Goal: Transaction & Acquisition: Purchase product/service

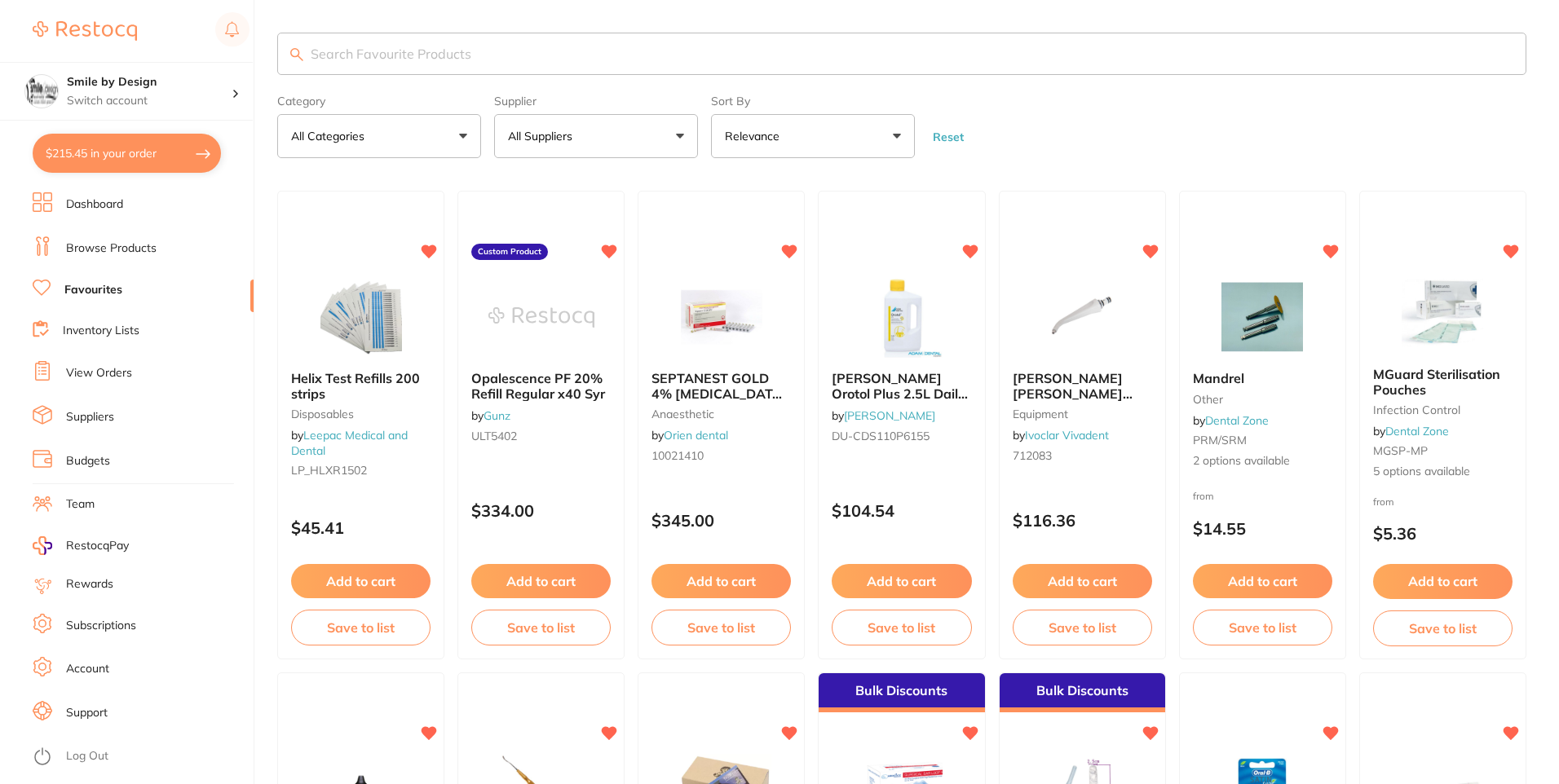
click at [412, 51] on input "search" at bounding box center [902, 54] width 1250 height 43
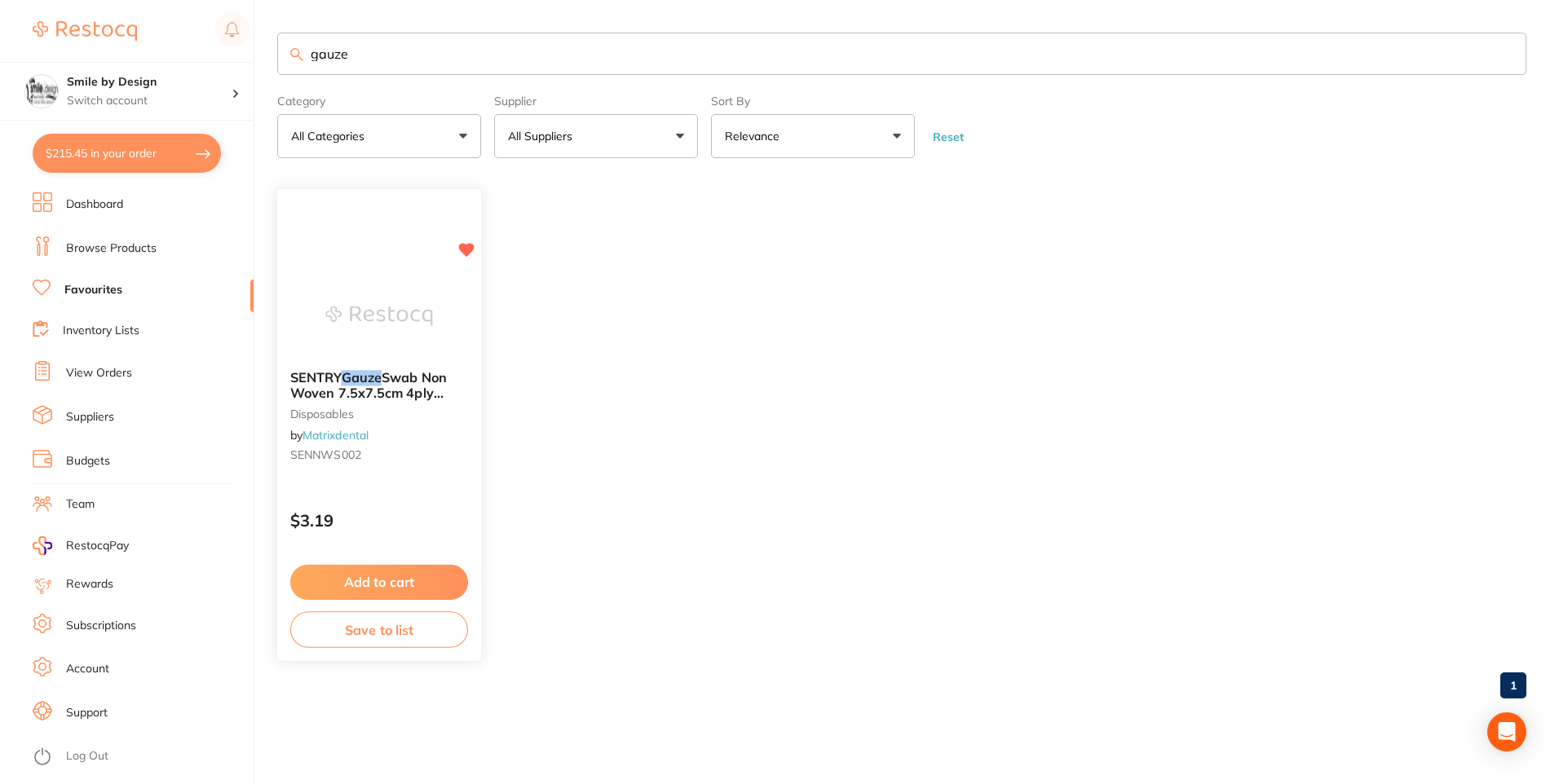
type input "gauze"
click at [423, 399] on span "Swab Non Woven 7.5x7.5cm 4ply (100)" at bounding box center [369, 393] width 157 height 46
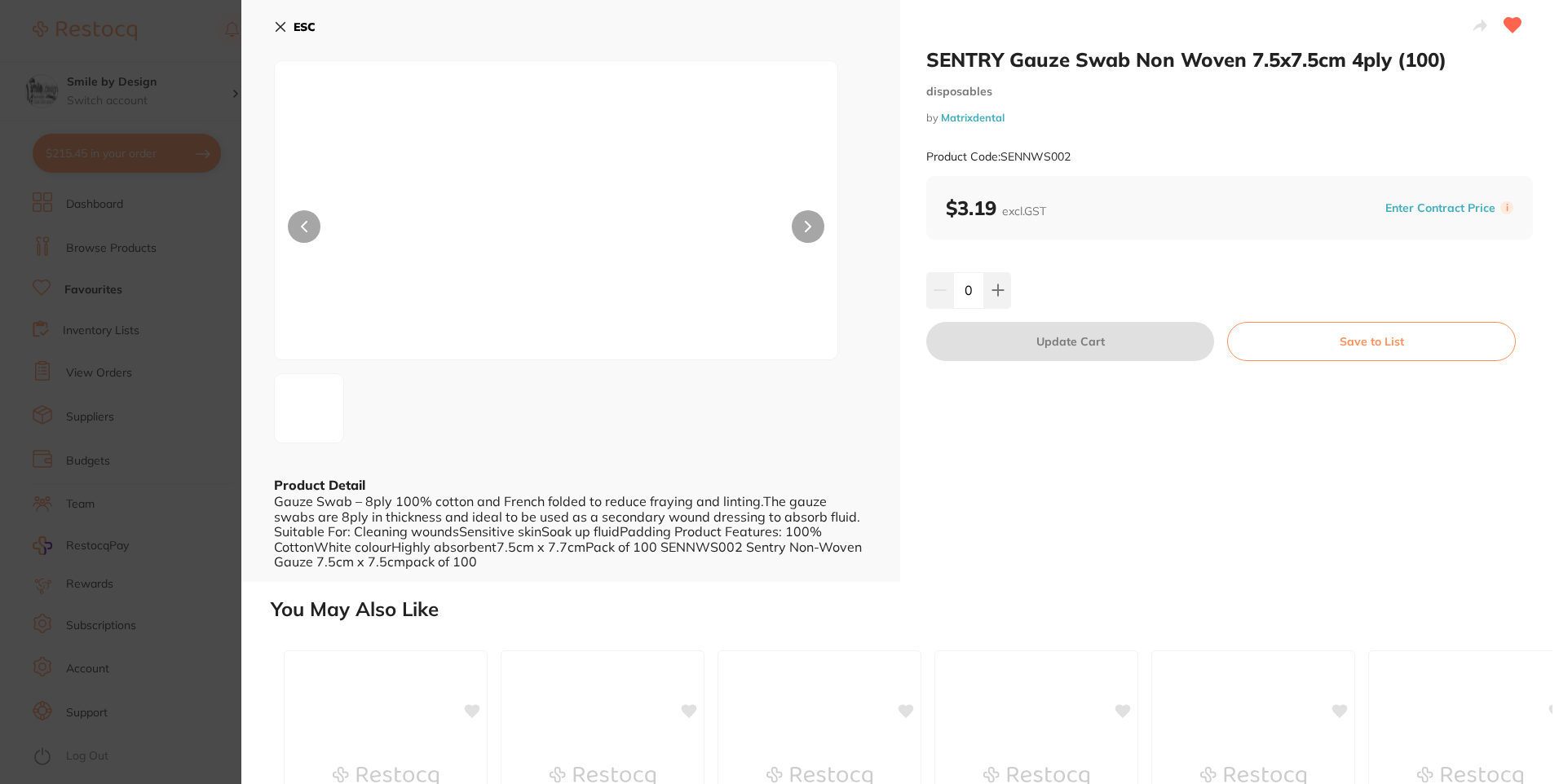
click at [309, 24] on b "ESC" at bounding box center [304, 27] width 22 height 14
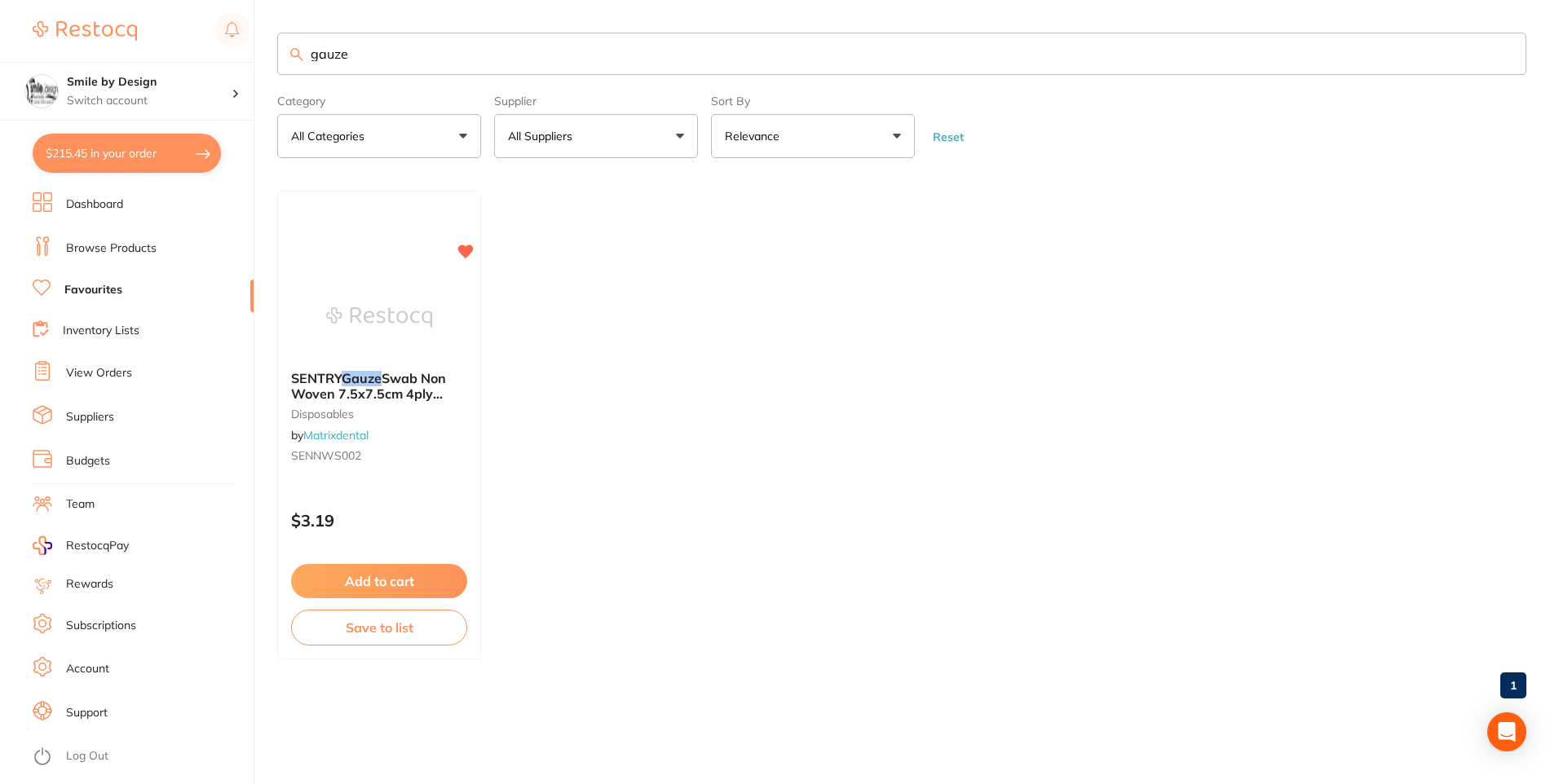
click at [154, 254] on link "Browse Products" at bounding box center [111, 249] width 91 height 16
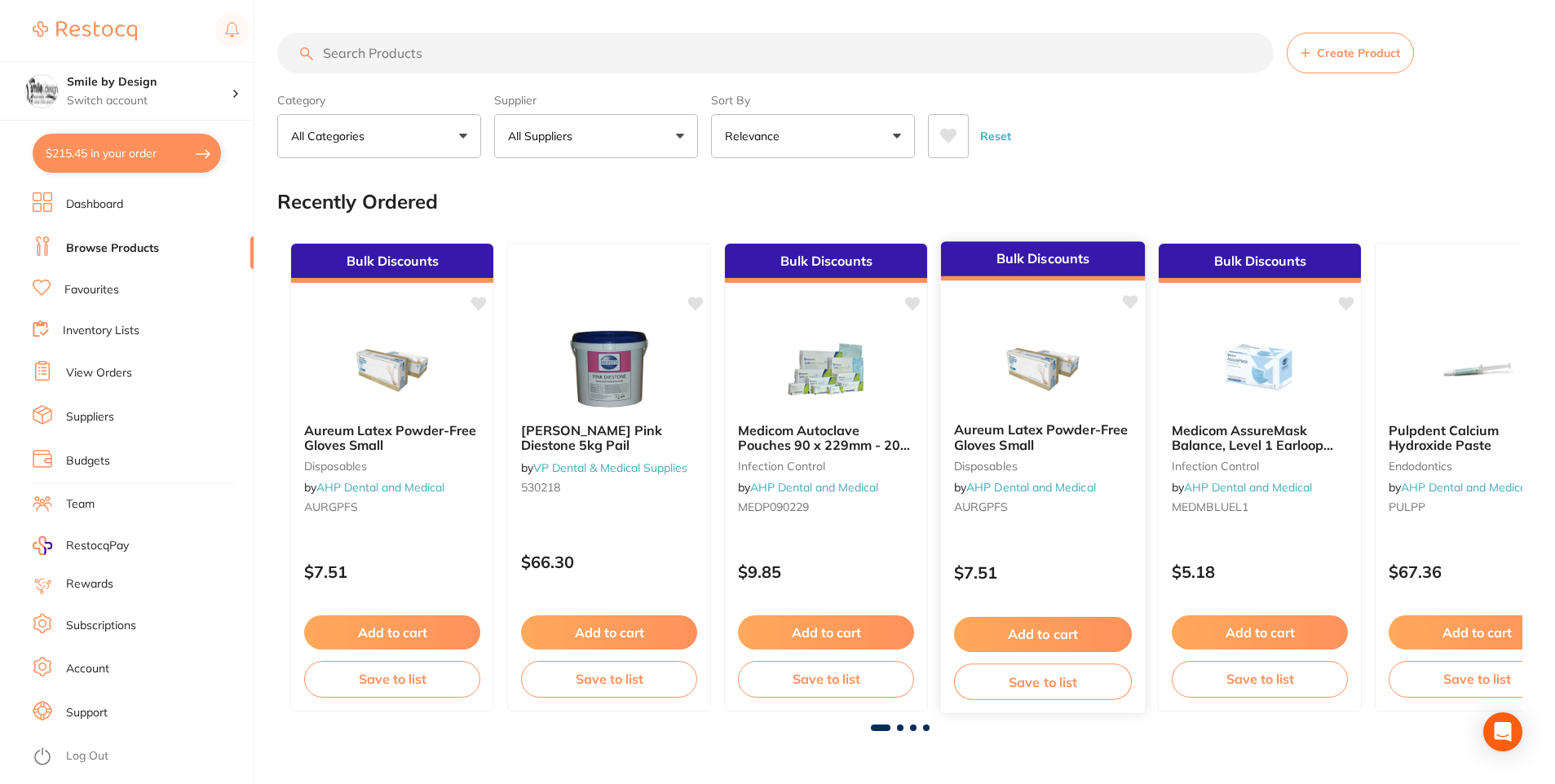
click at [1035, 484] on link "AHP Dental and Medical" at bounding box center [1030, 487] width 129 height 14
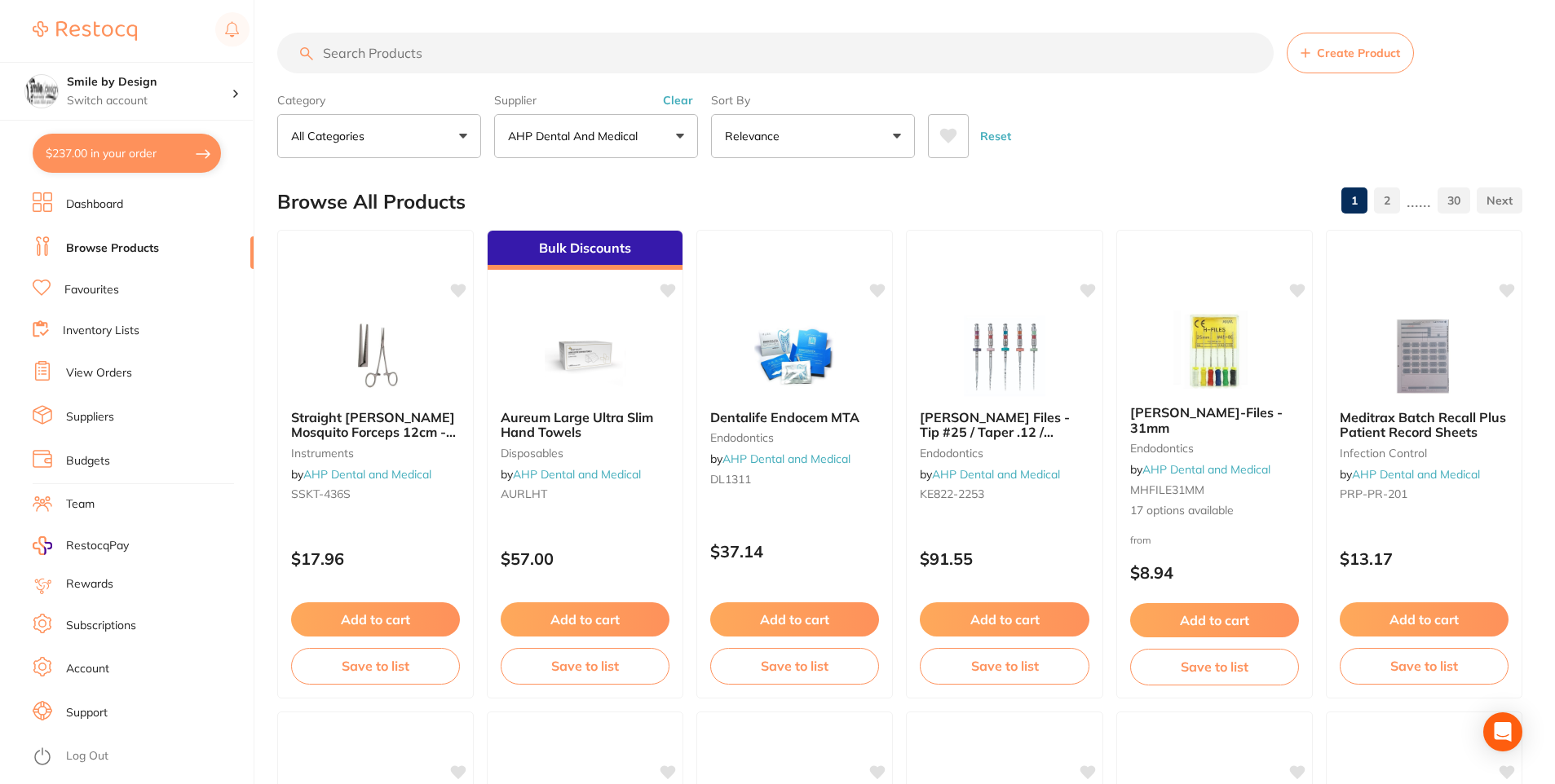
click at [682, 40] on input "search" at bounding box center [775, 53] width 996 height 41
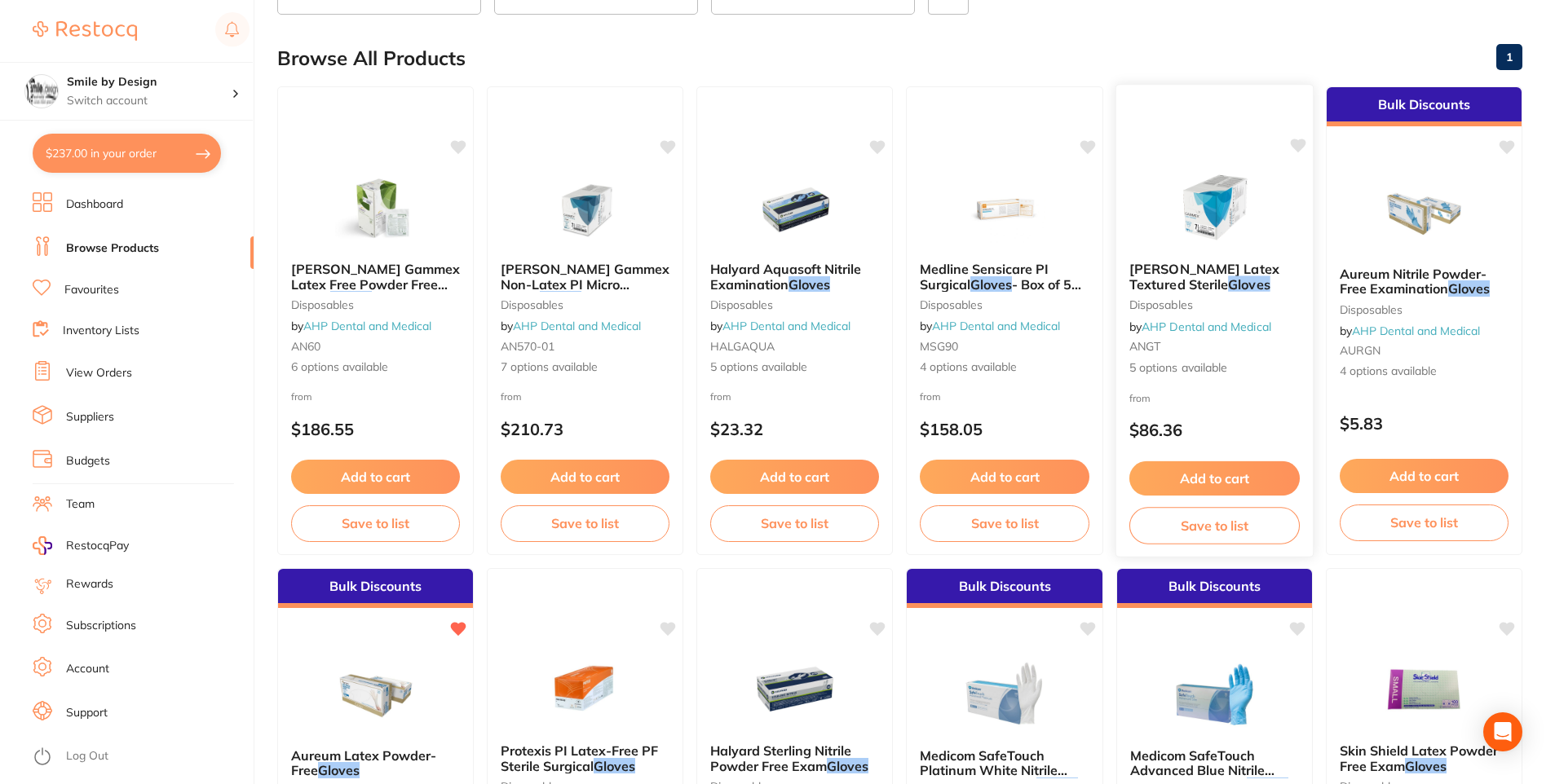
scroll to position [163, 0]
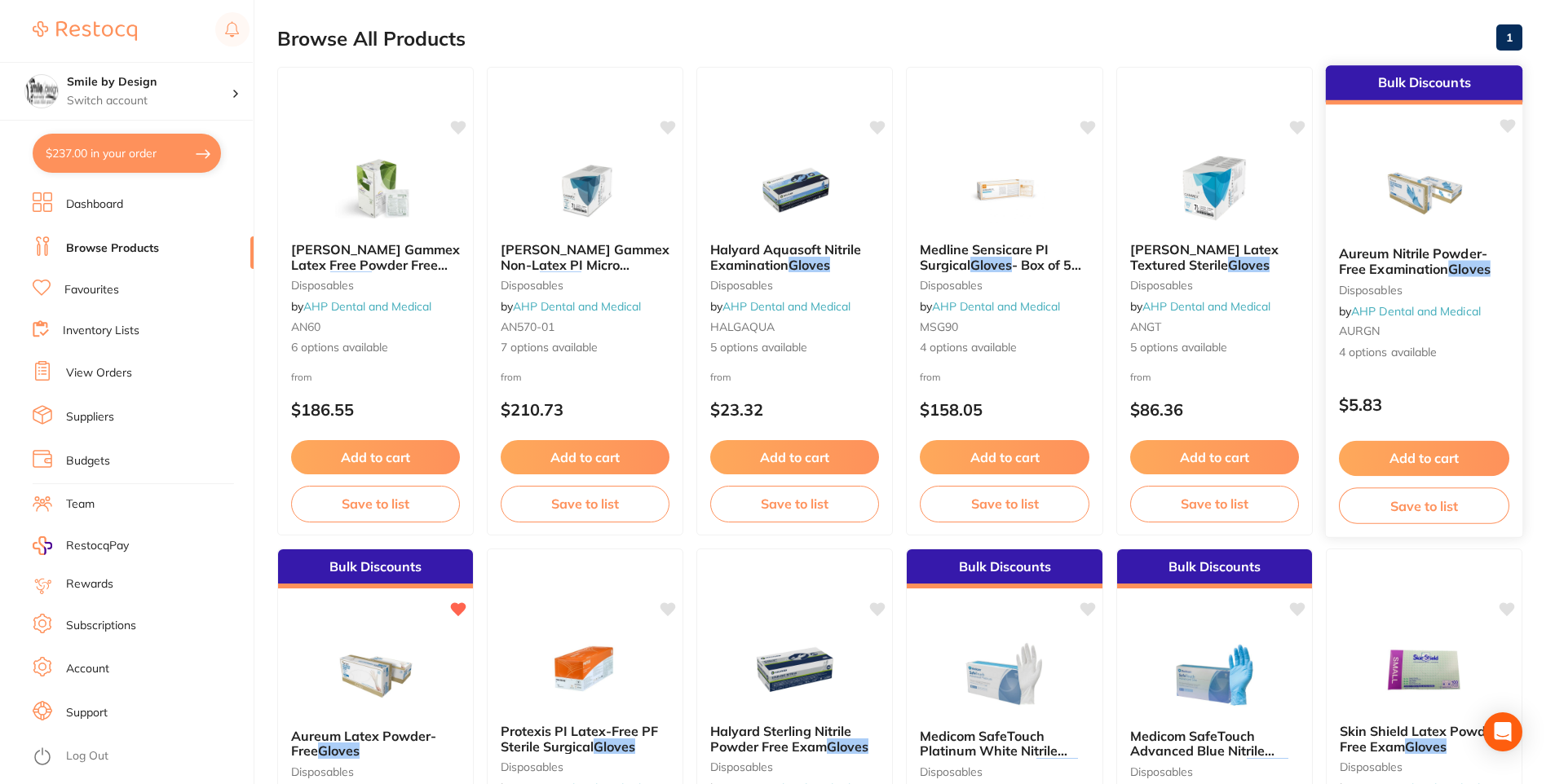
type input "gloves"
click at [1395, 263] on span "Aureum Nitrile Powder-Free Examination" at bounding box center [1412, 261] width 148 height 32
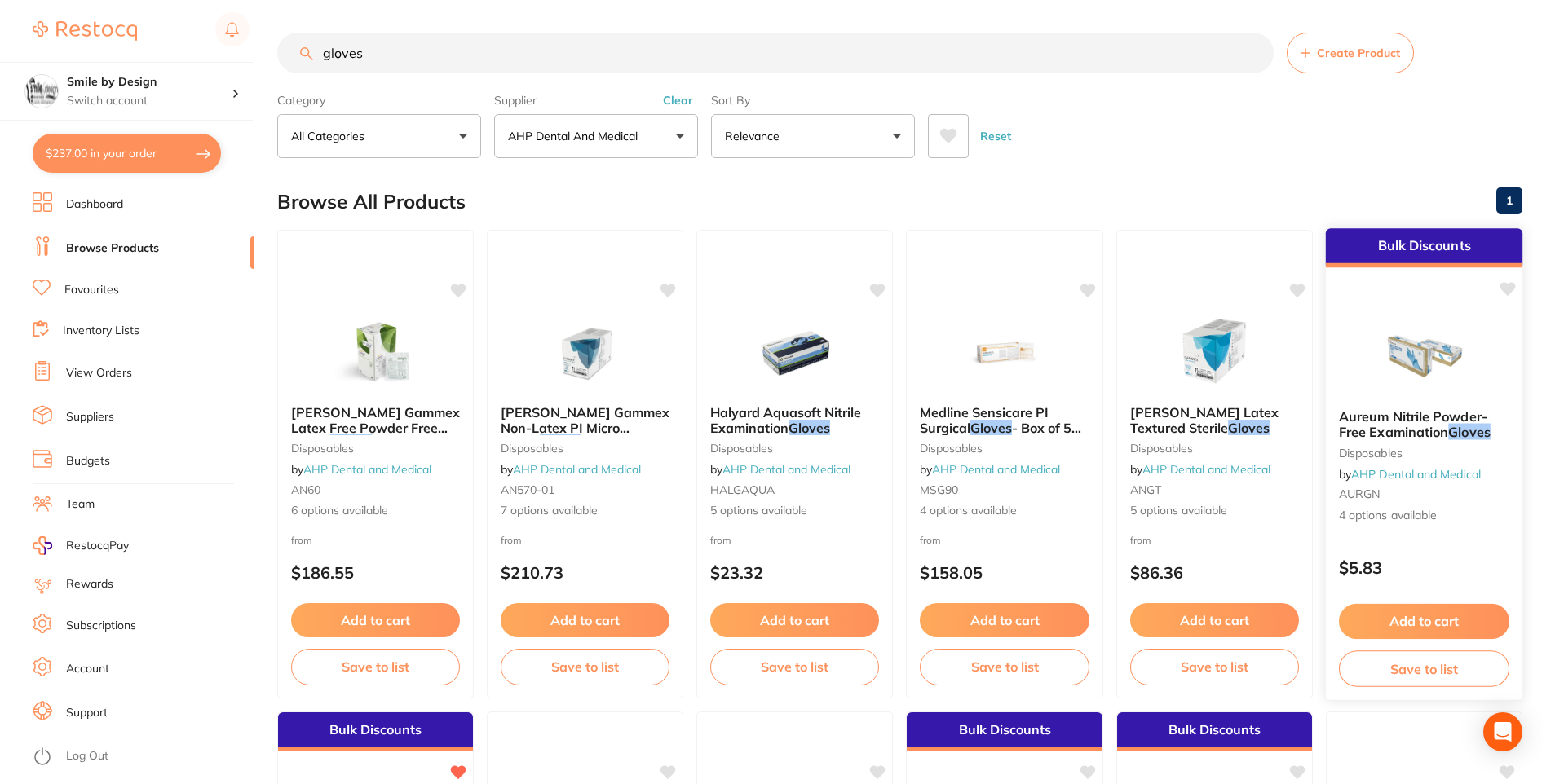
click at [1421, 421] on span "Aureum Nitrile Powder-Free Examination" at bounding box center [1412, 424] width 148 height 32
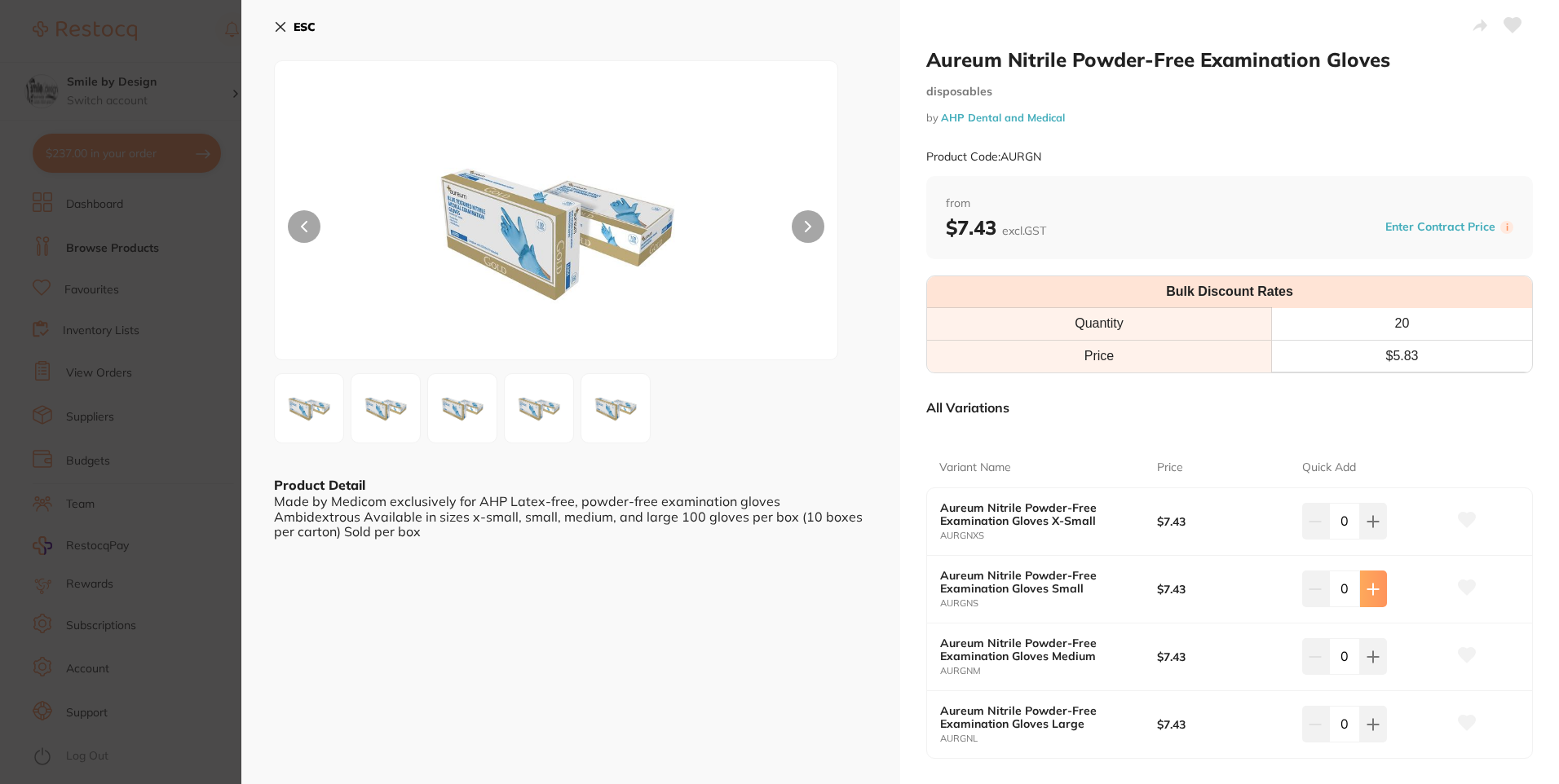
scroll to position [163, 0]
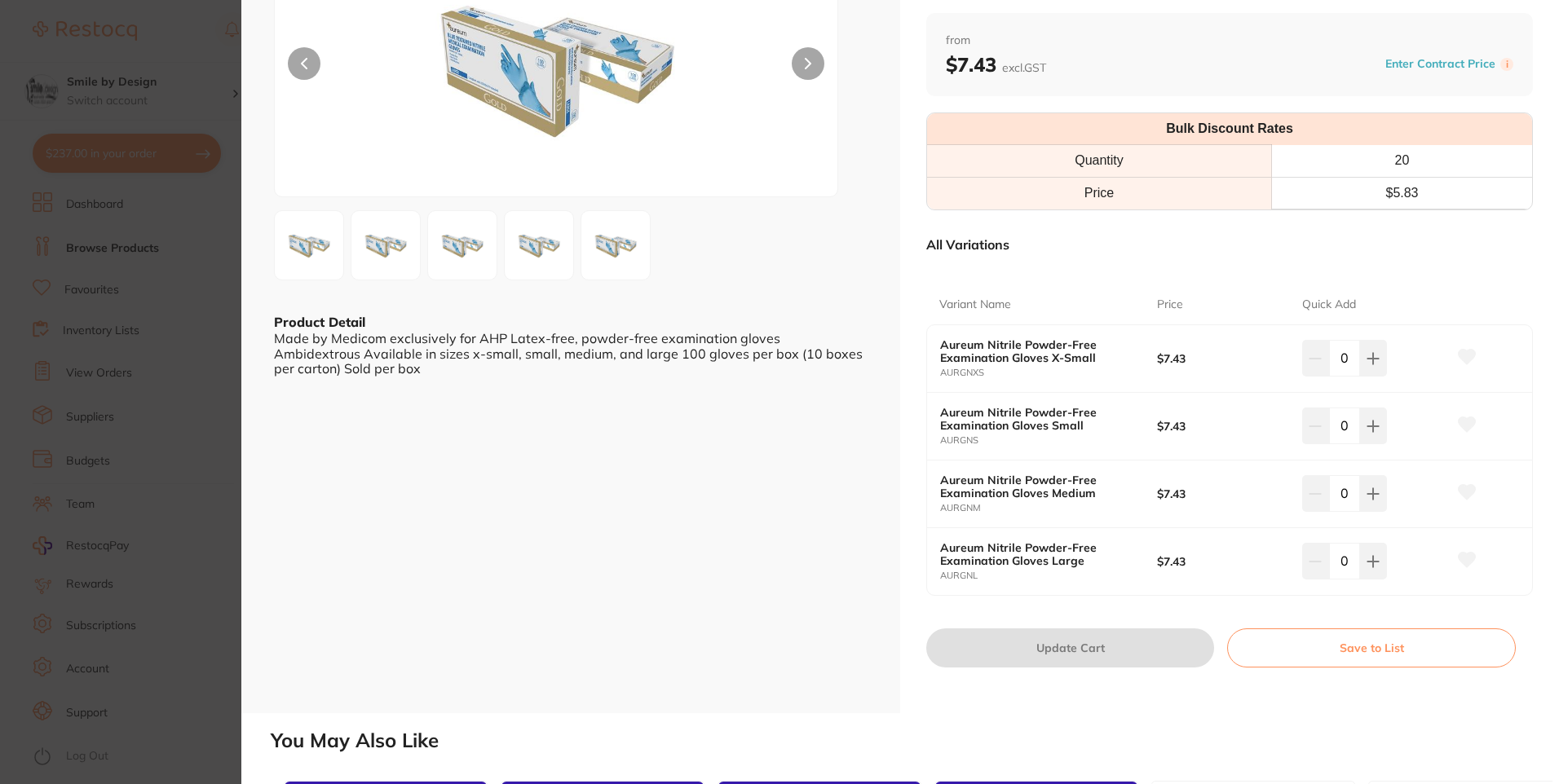
click at [1464, 352] on icon at bounding box center [1467, 356] width 17 height 14
click at [1468, 422] on icon at bounding box center [1467, 424] width 17 height 14
click at [1460, 494] on icon at bounding box center [1467, 492] width 17 height 14
click at [1374, 359] on icon at bounding box center [1374, 358] width 11 height 11
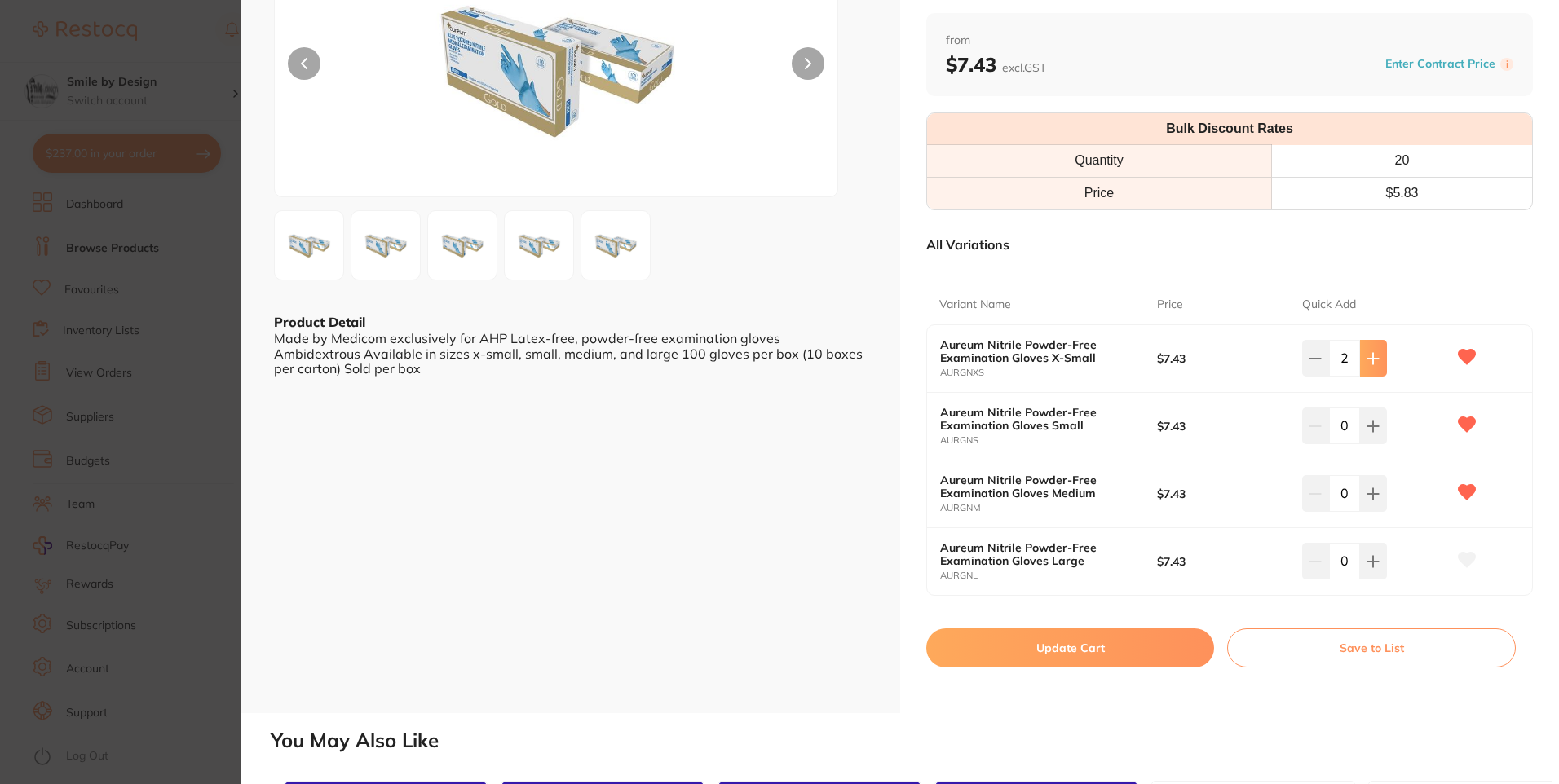
click at [1374, 359] on icon at bounding box center [1374, 358] width 11 height 11
type input "5"
click at [1082, 648] on button "Update Cart" at bounding box center [1070, 648] width 288 height 39
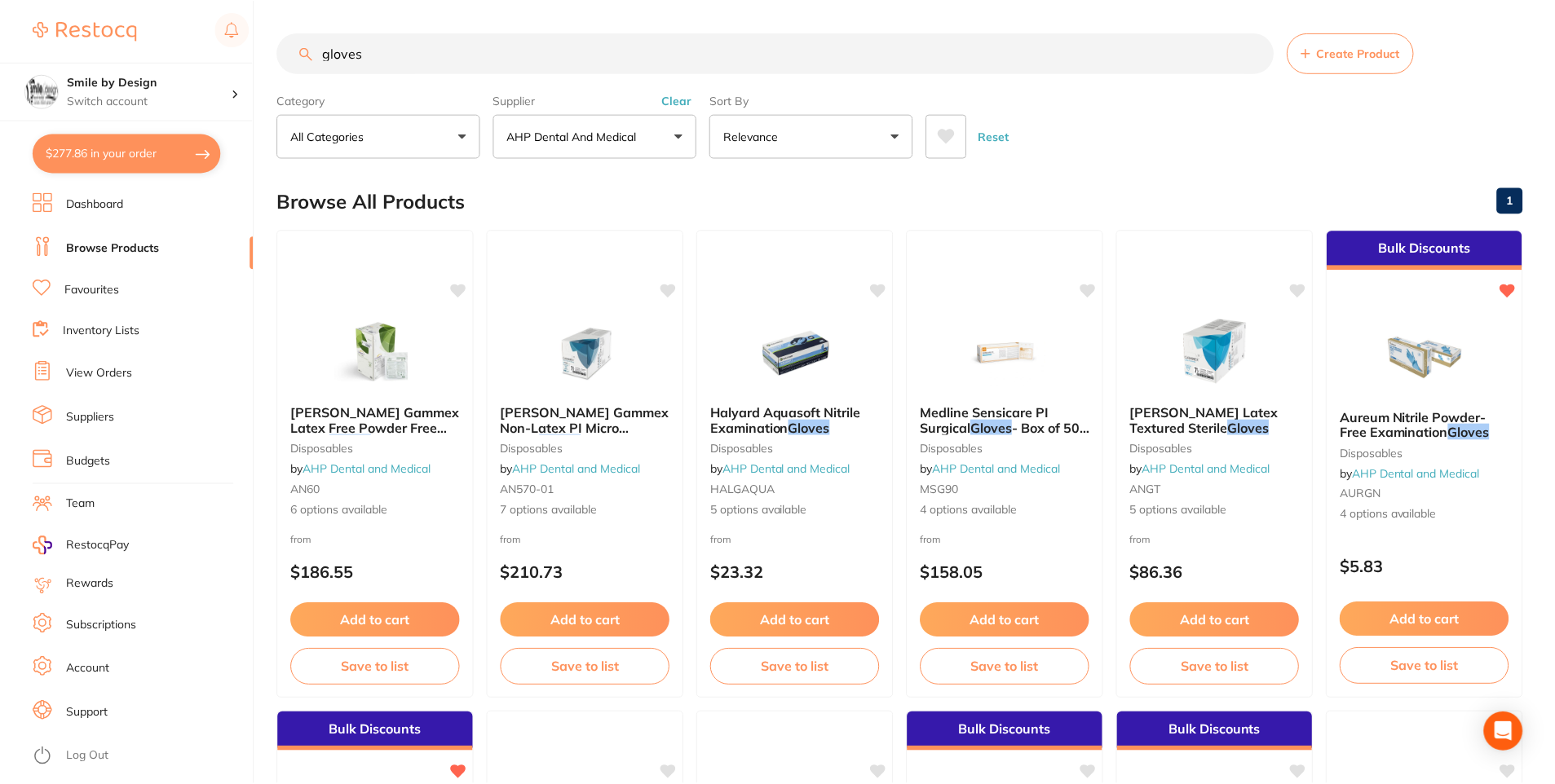
scroll to position [163, 0]
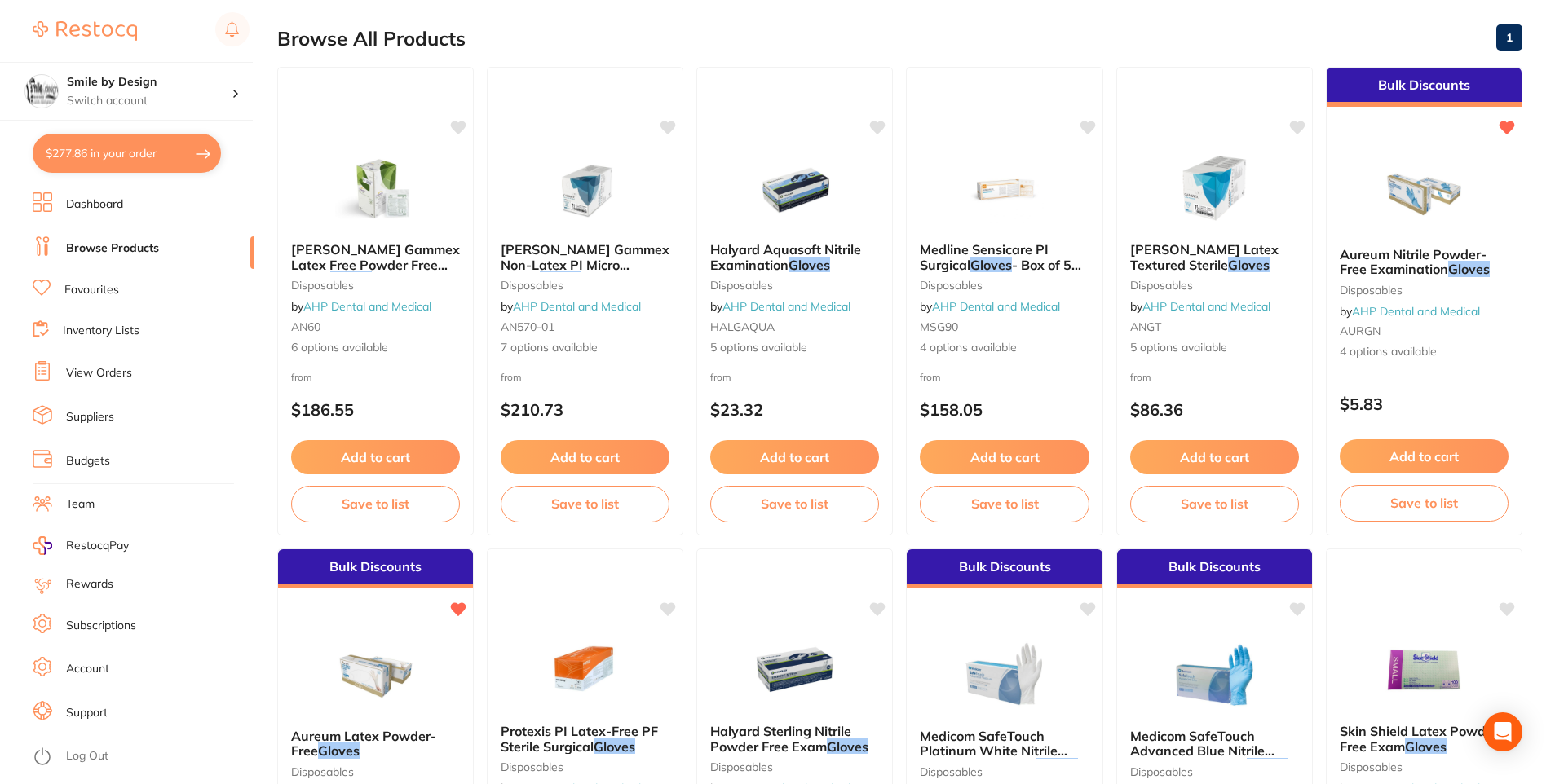
click at [126, 167] on button "$277.86 in your order" at bounding box center [127, 153] width 188 height 39
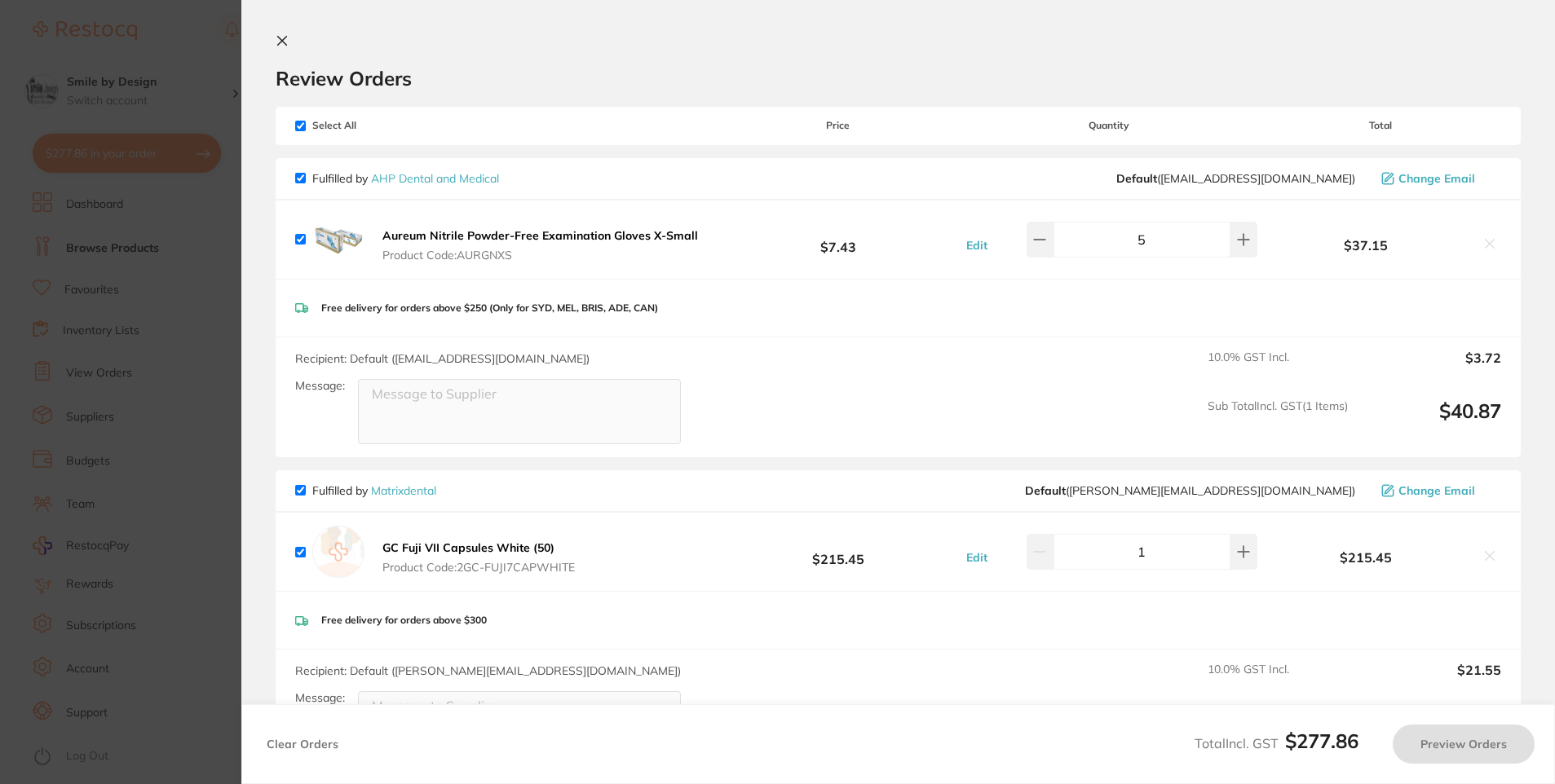
checkbox input "true"
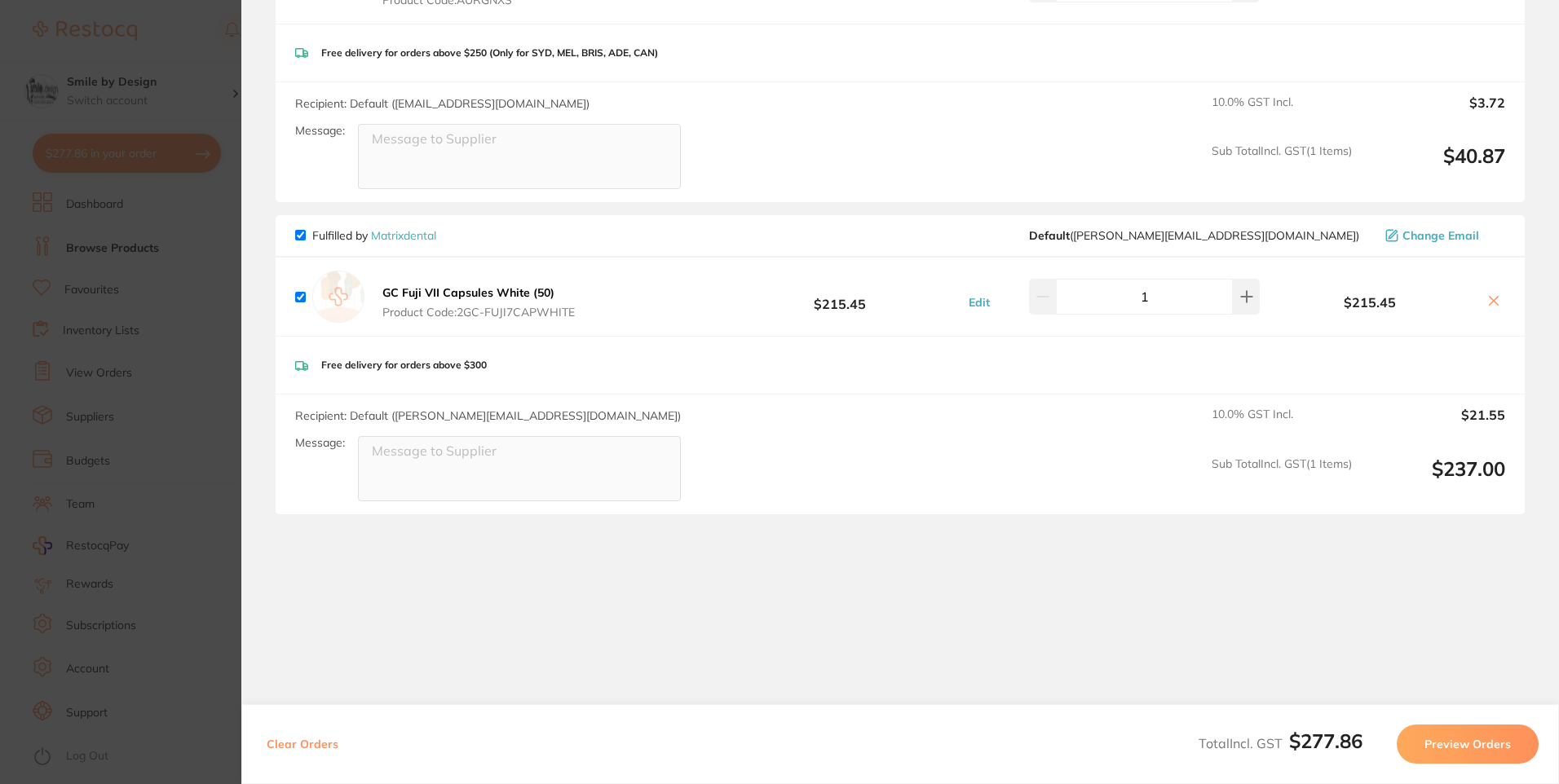
scroll to position [174, 0]
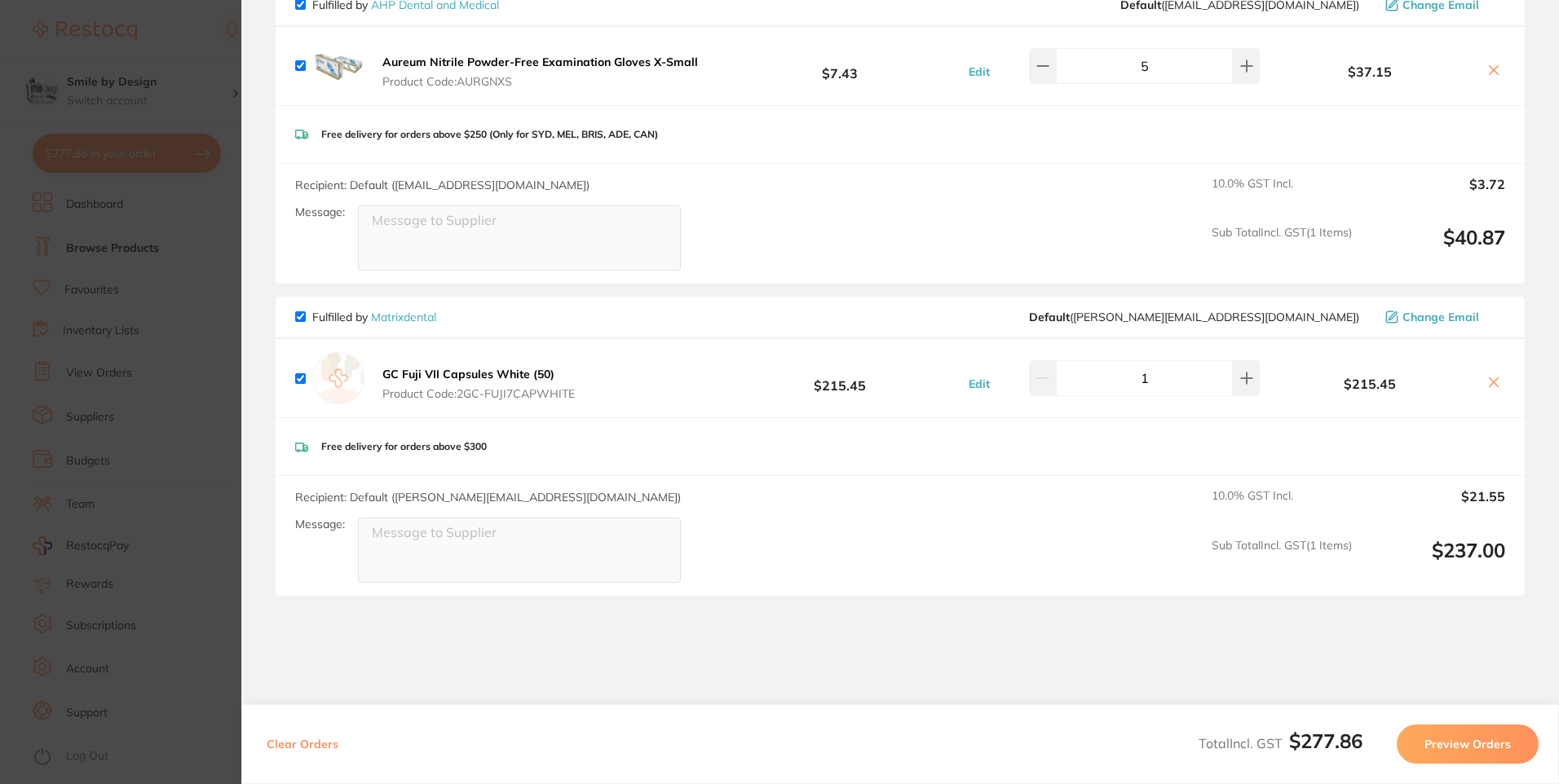
click at [204, 429] on section "Update RRP Set your pre negotiated price for this item. Item Agreed RRP (excl. …" at bounding box center [779, 392] width 1559 height 784
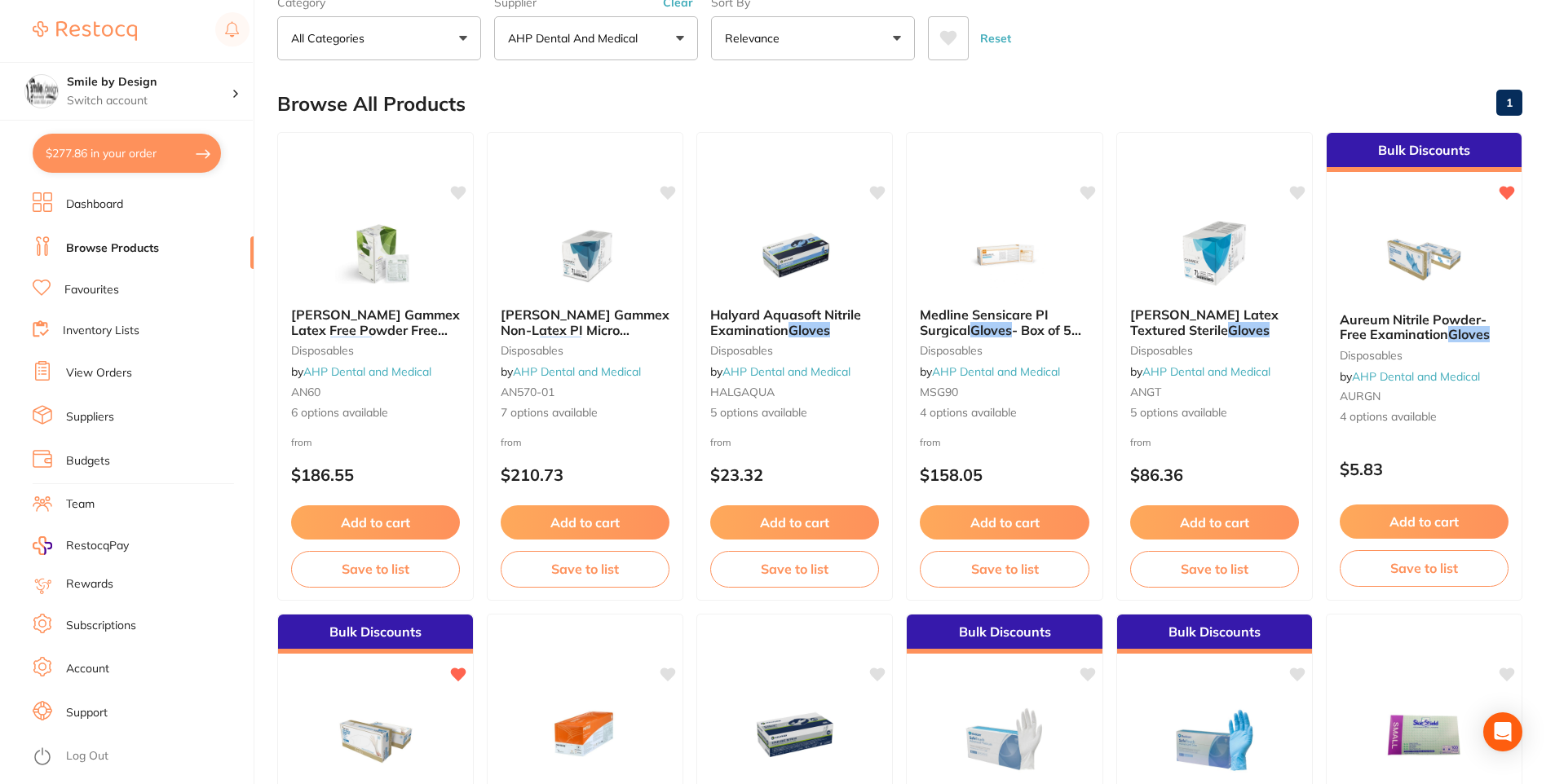
scroll to position [0, 0]
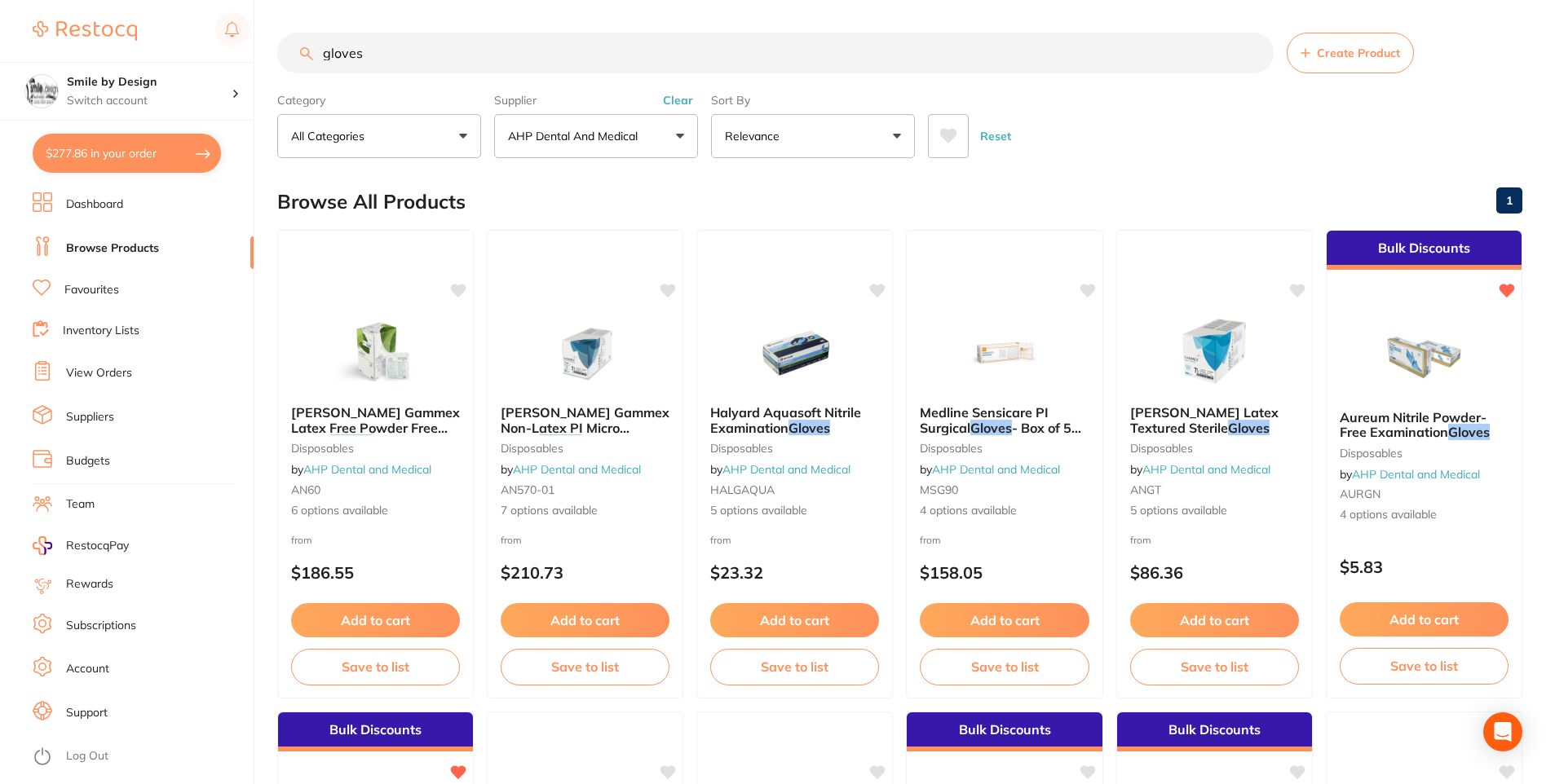
drag, startPoint x: 394, startPoint y: 44, endPoint x: 122, endPoint y: 40, distance: 272.0
click at [122, 40] on div "$277.86 Smile by Design Switch account Smile by Design - North Sydney Smile by …" at bounding box center [777, 392] width 1555 height 784
click at [190, 112] on div "Smile by Design Switch account" at bounding box center [127, 92] width 253 height 59
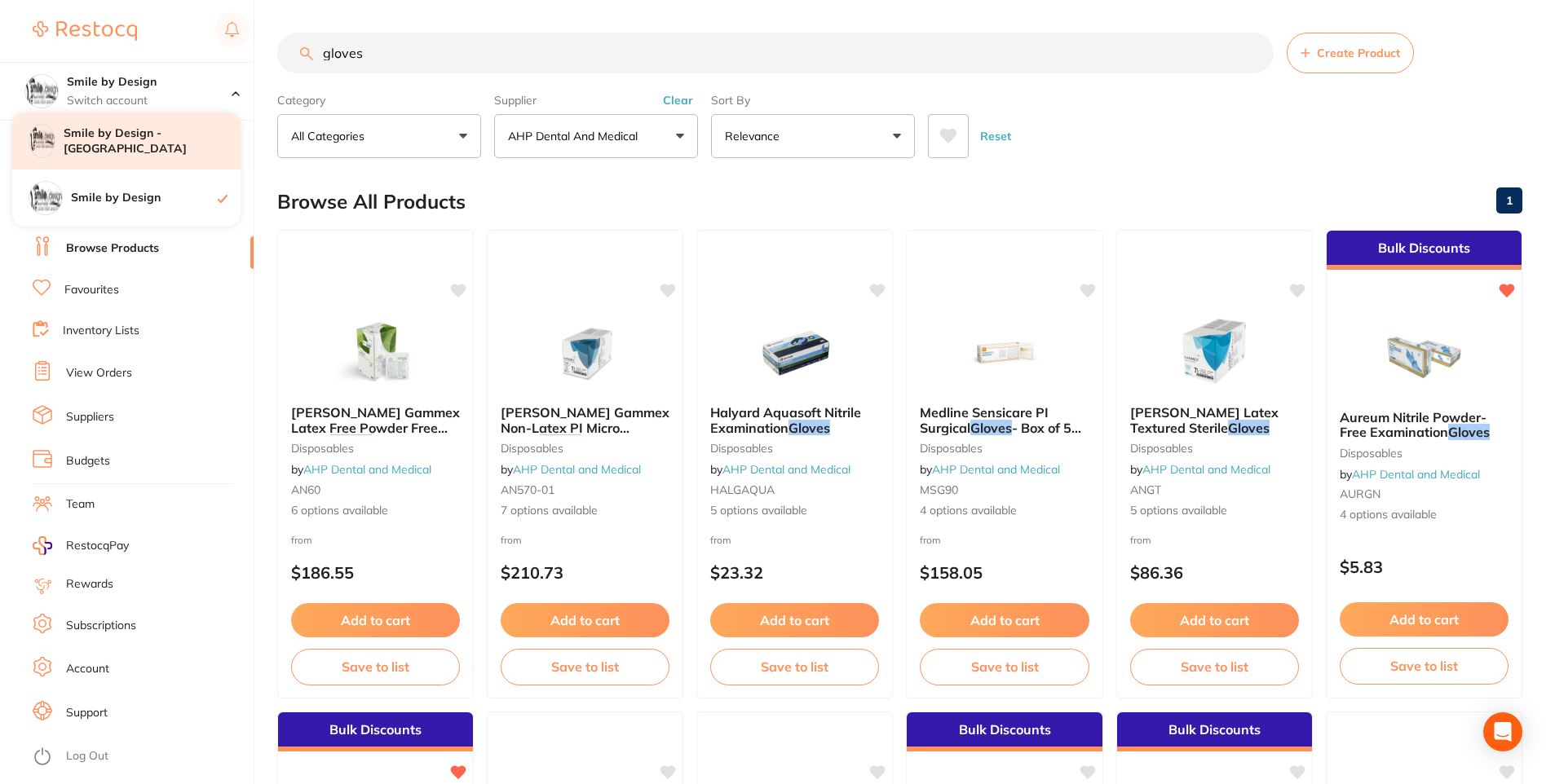
click at [176, 150] on h4 "Smile by Design - [GEOGRAPHIC_DATA]" at bounding box center [151, 142] width 177 height 32
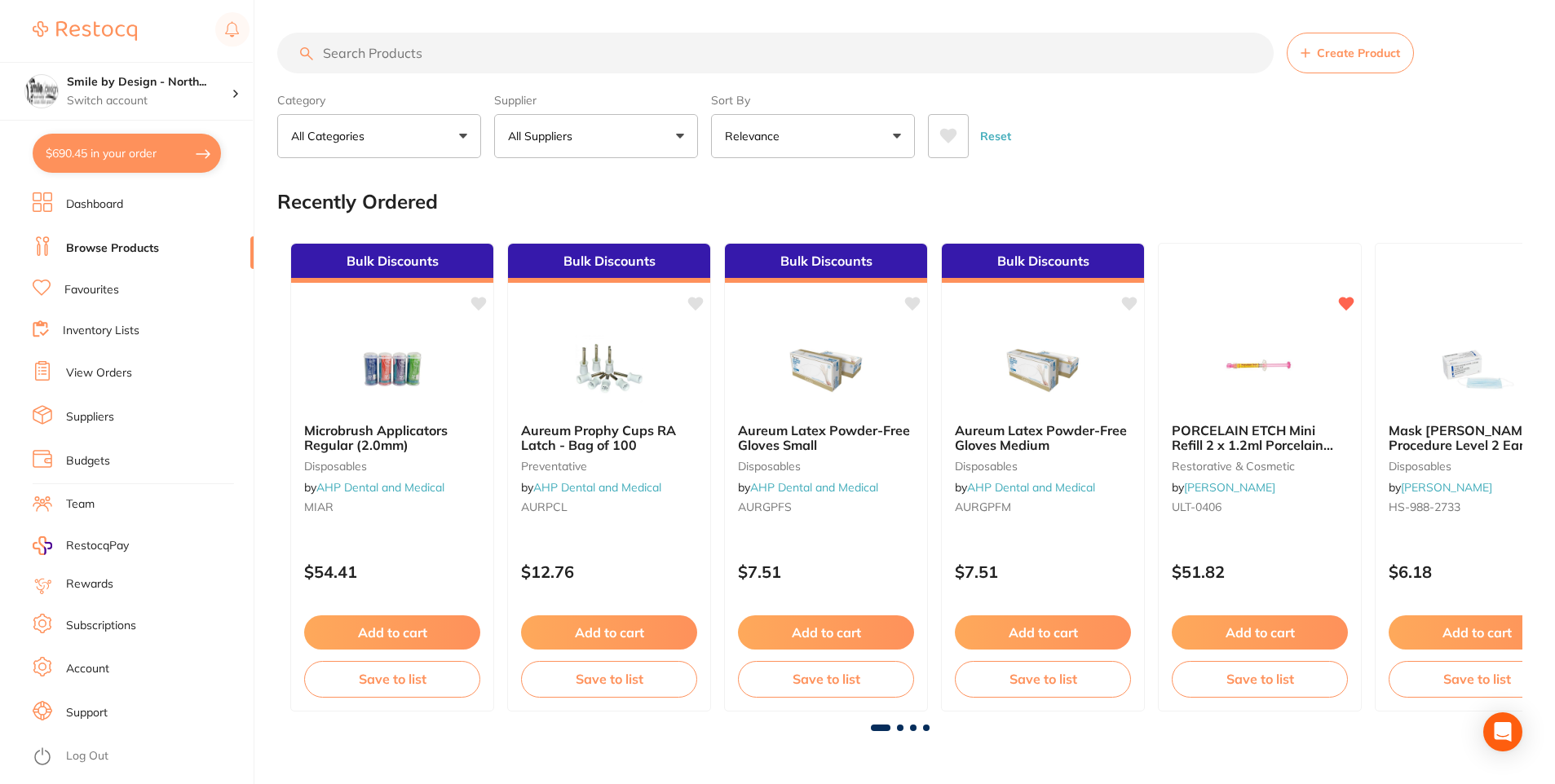
click at [606, 54] on input "search" at bounding box center [775, 53] width 996 height 41
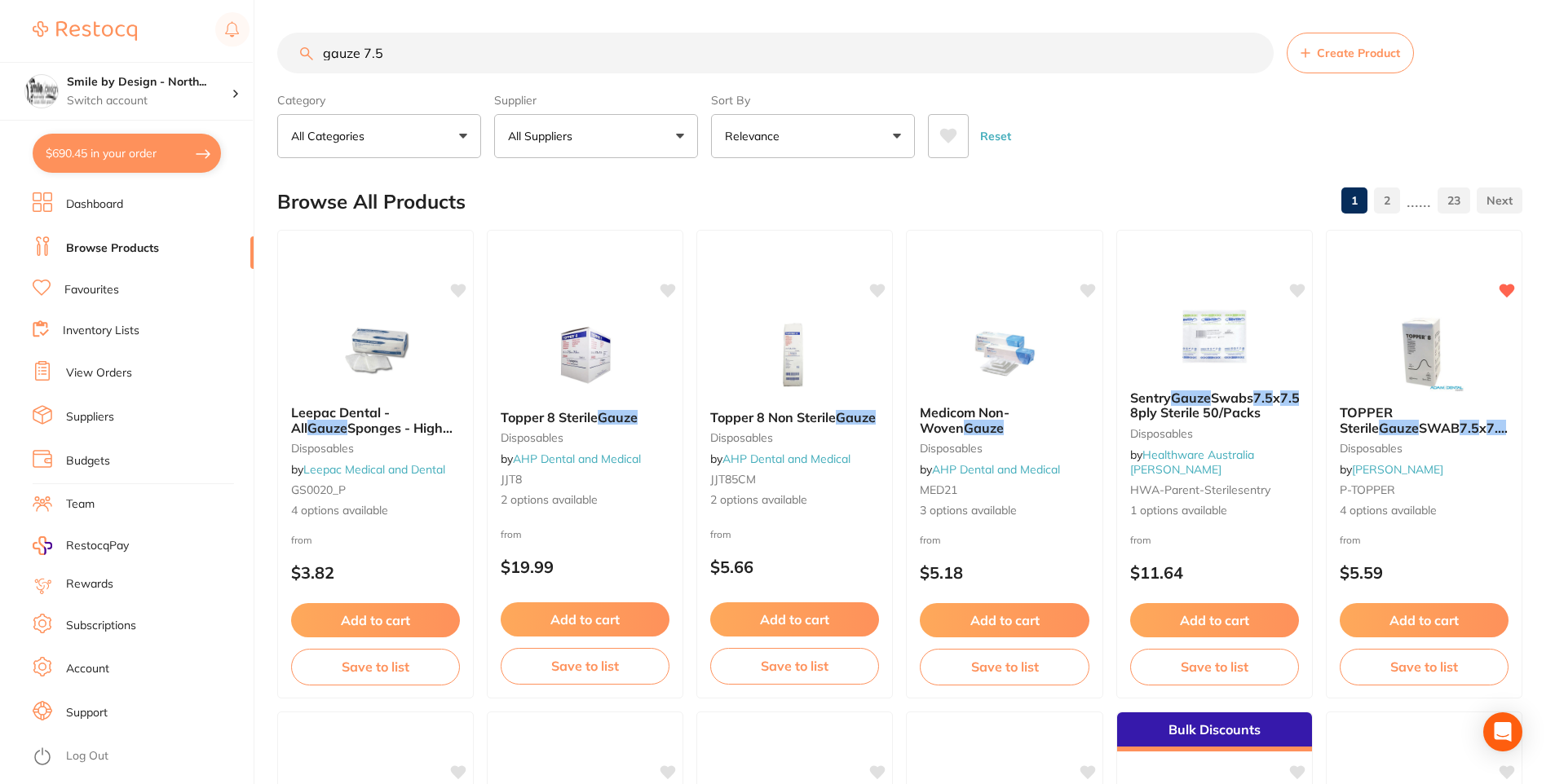
click at [780, 143] on p "Relevance" at bounding box center [755, 136] width 61 height 16
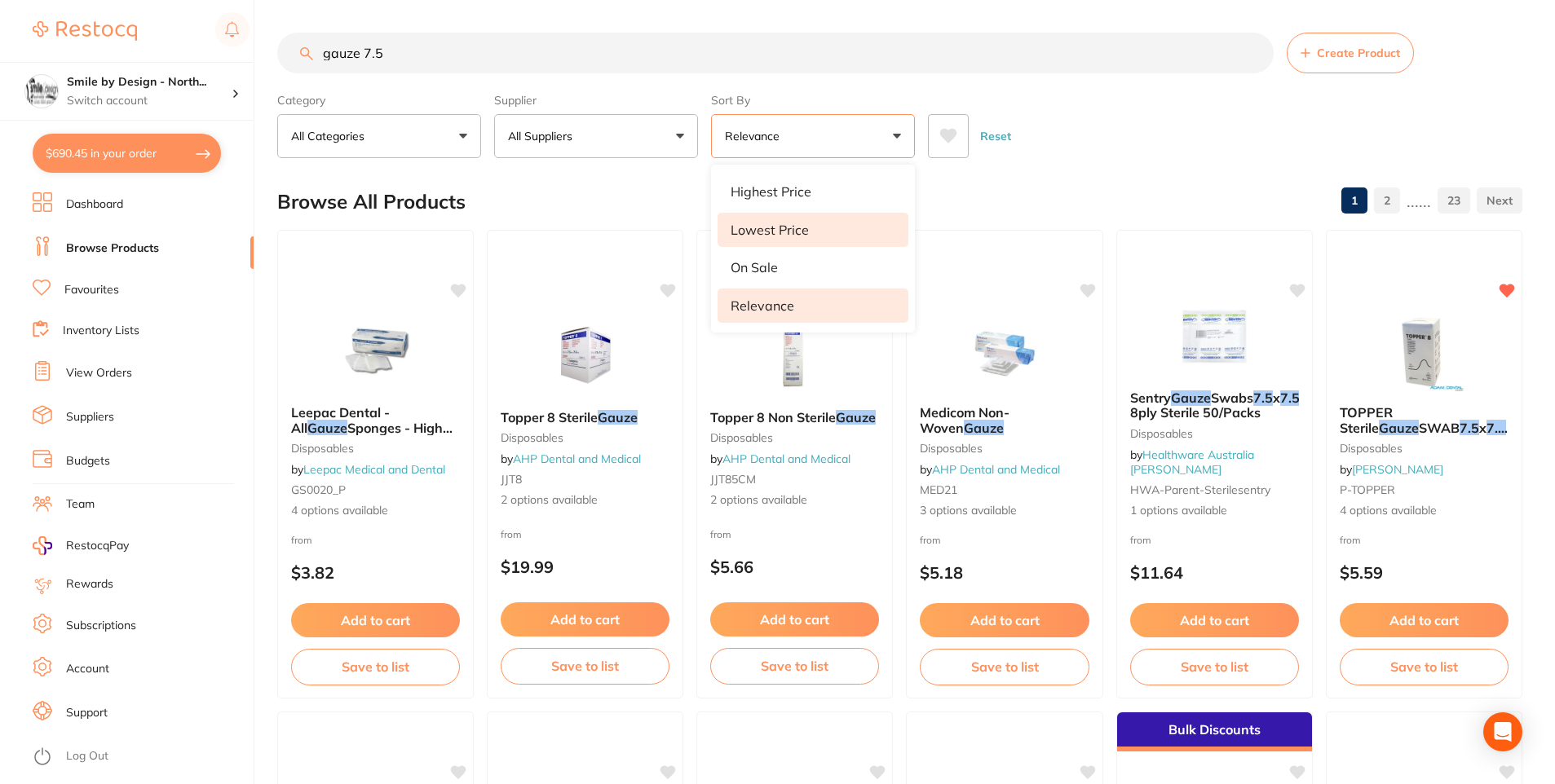
click at [779, 223] on p "Lowest Price" at bounding box center [770, 230] width 78 height 14
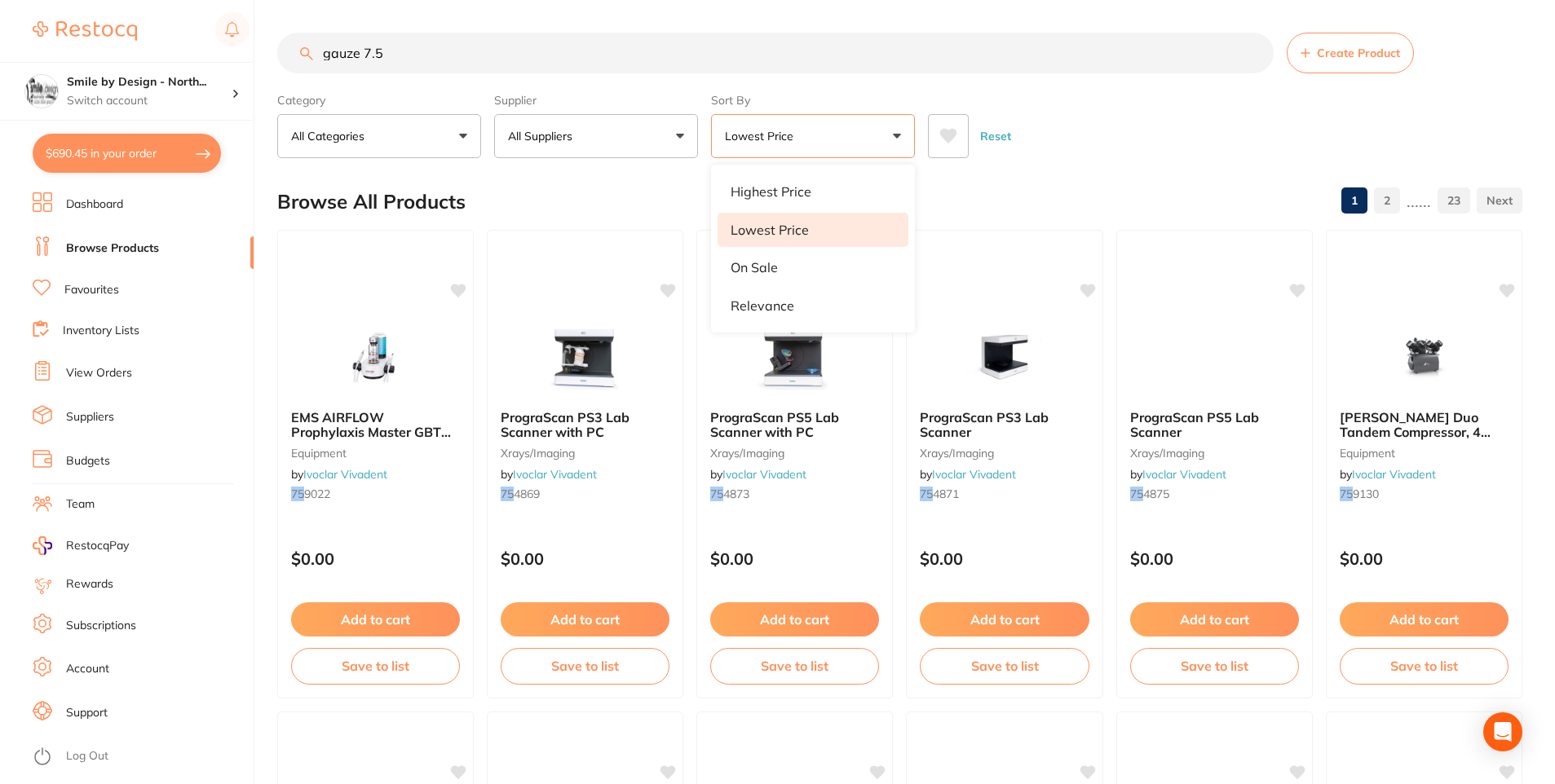
click at [462, 60] on input "gauze 7.5" at bounding box center [775, 53] width 996 height 41
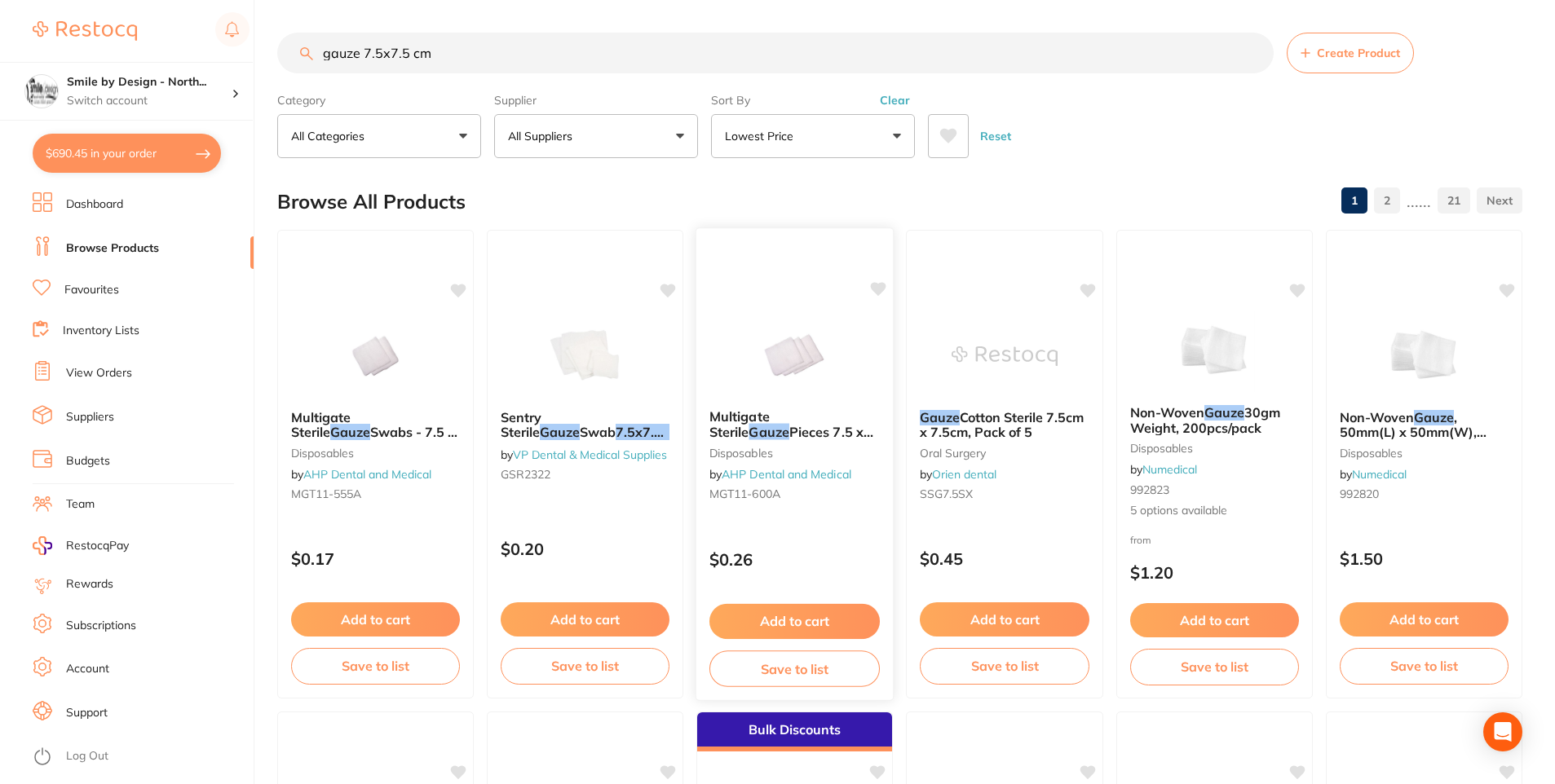
type input "gauze 7.5x7.5 cm"
click at [823, 426] on span "Pieces 7.5 x 7.5cm 3 Sterile" at bounding box center [791, 447] width 164 height 46
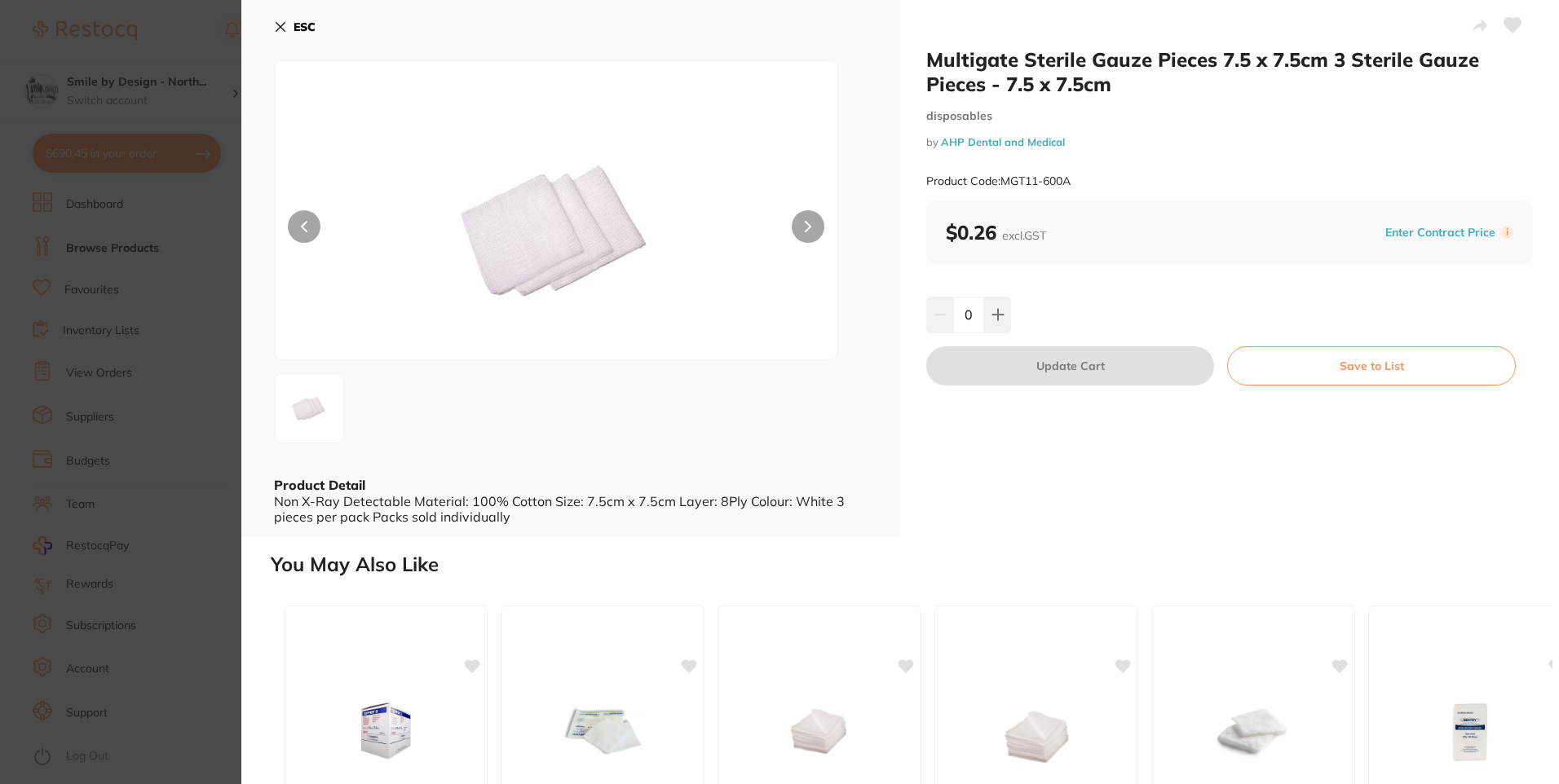
click at [299, 23] on b "ESC" at bounding box center [304, 27] width 22 height 14
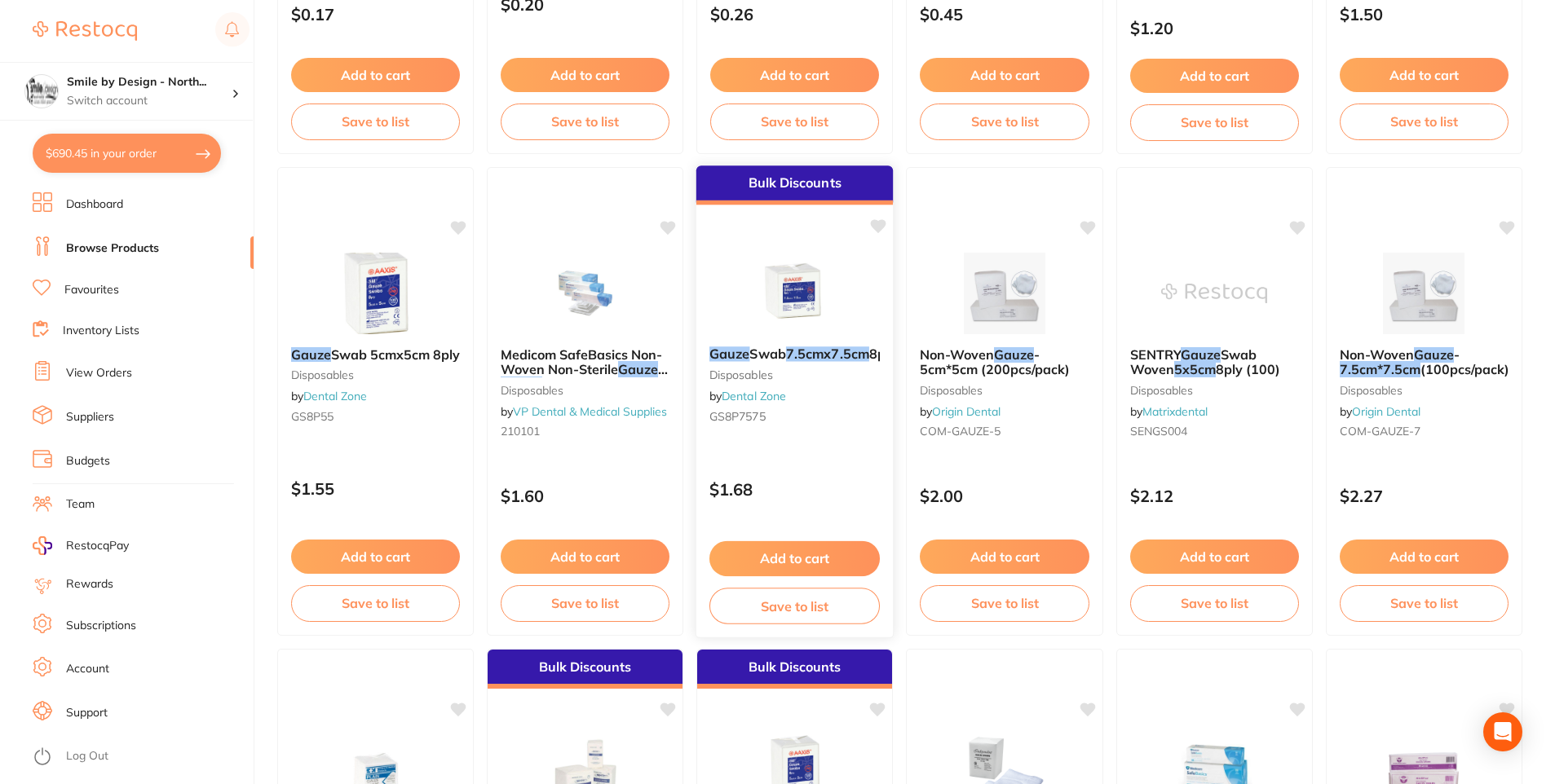
scroll to position [574, 0]
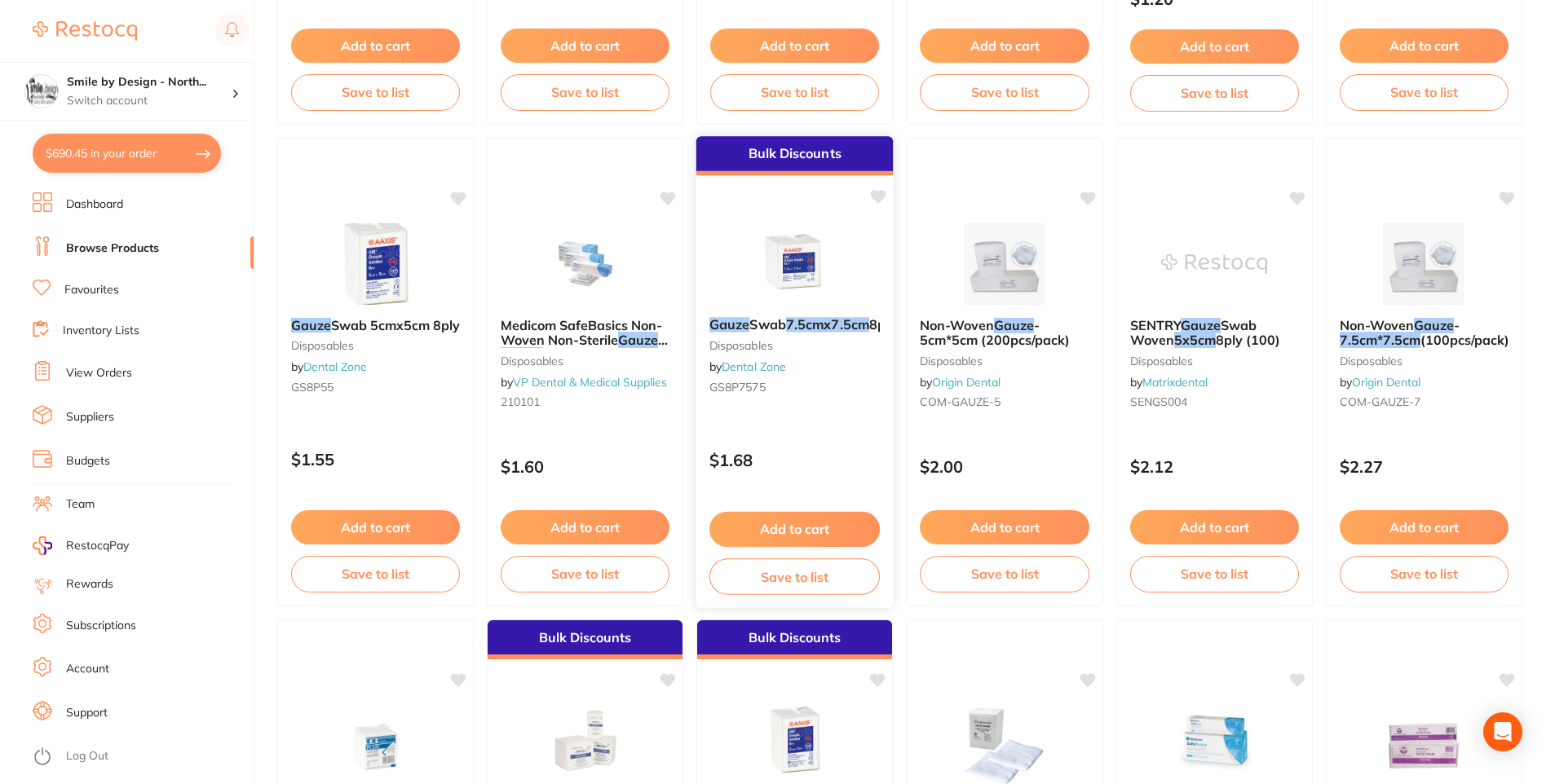
click at [811, 320] on em "7.5cmx7.5cm" at bounding box center [827, 324] width 83 height 16
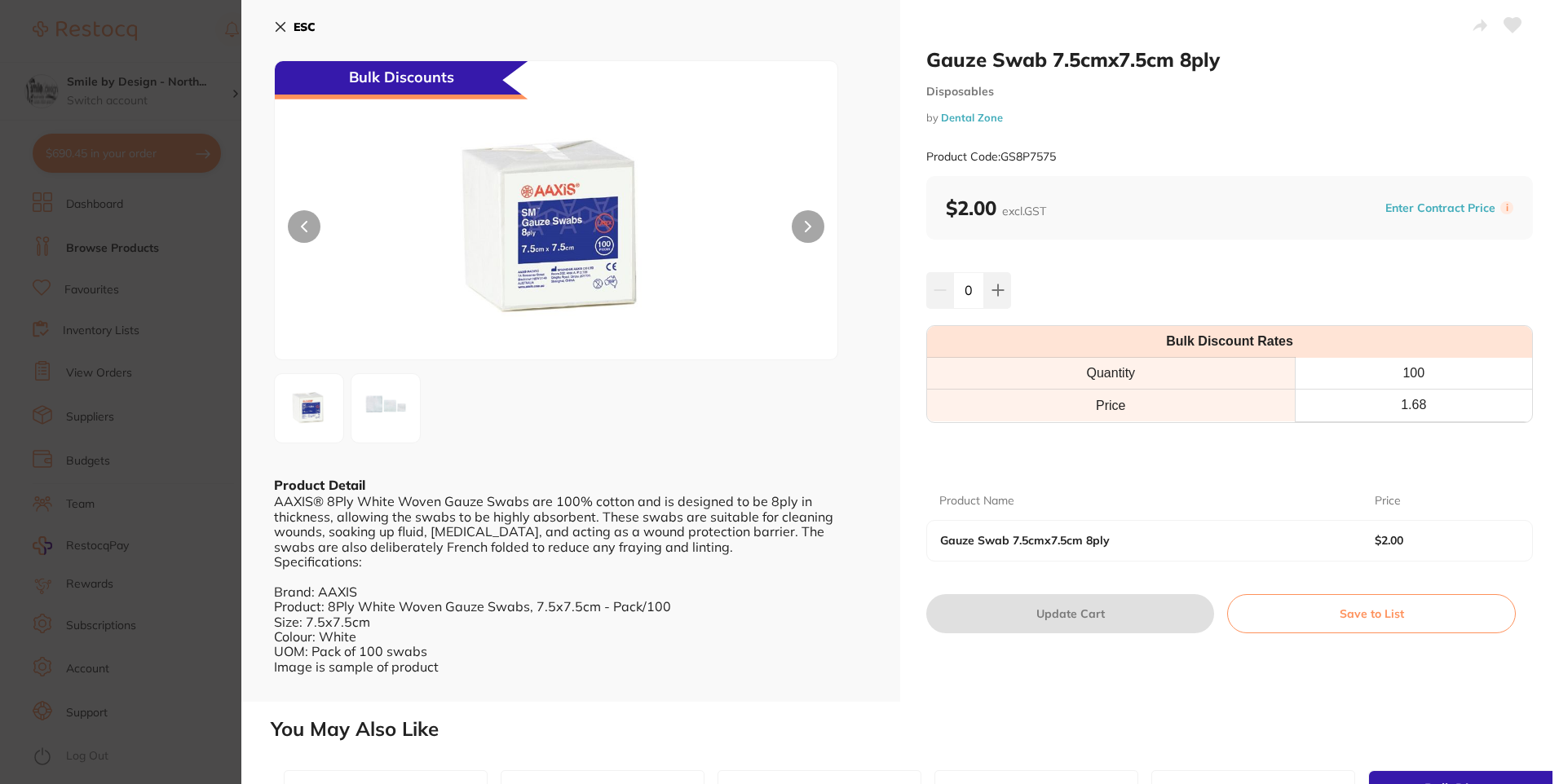
click at [283, 16] on button "ESC" at bounding box center [294, 27] width 42 height 28
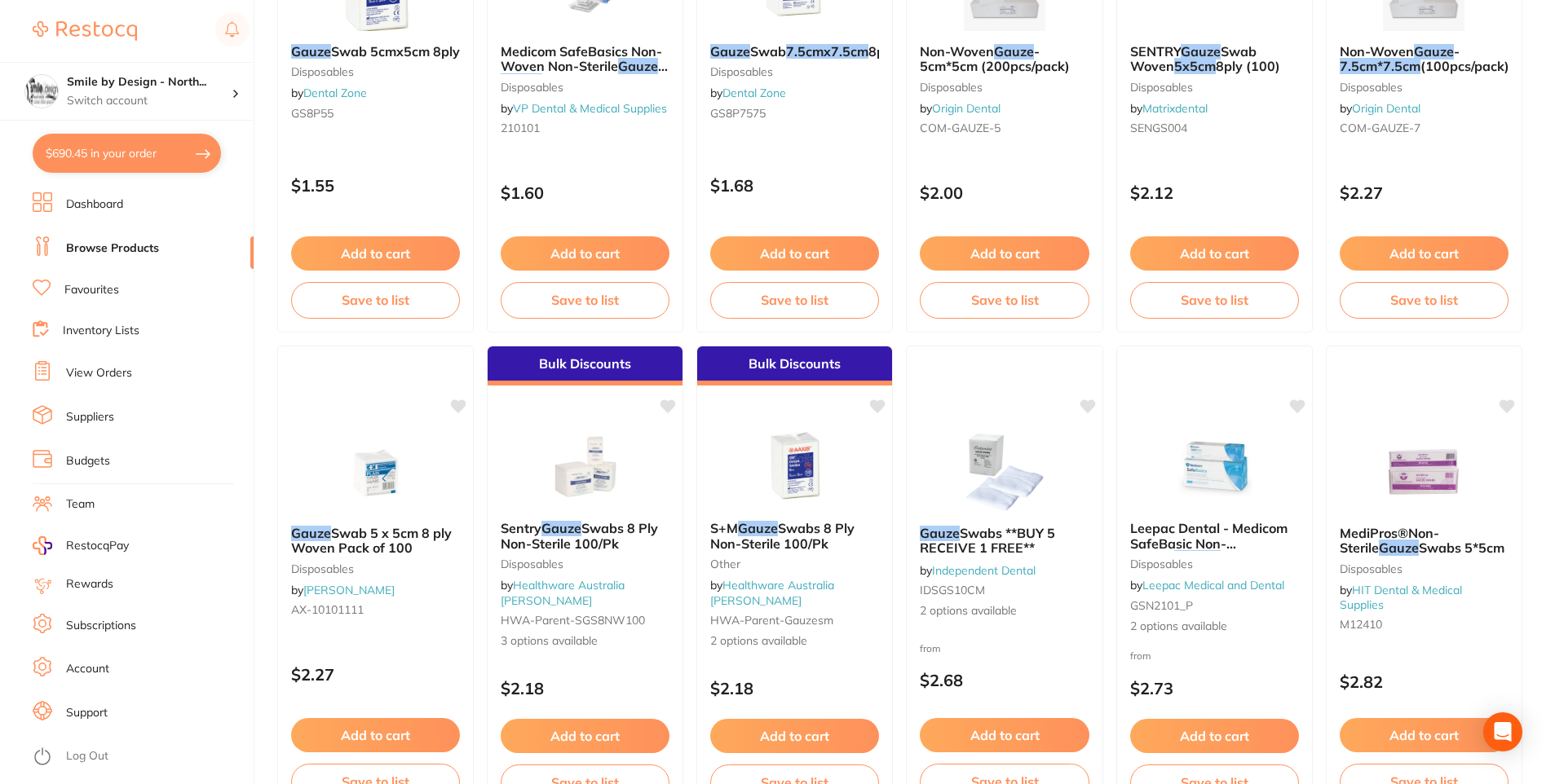
scroll to position [900, 0]
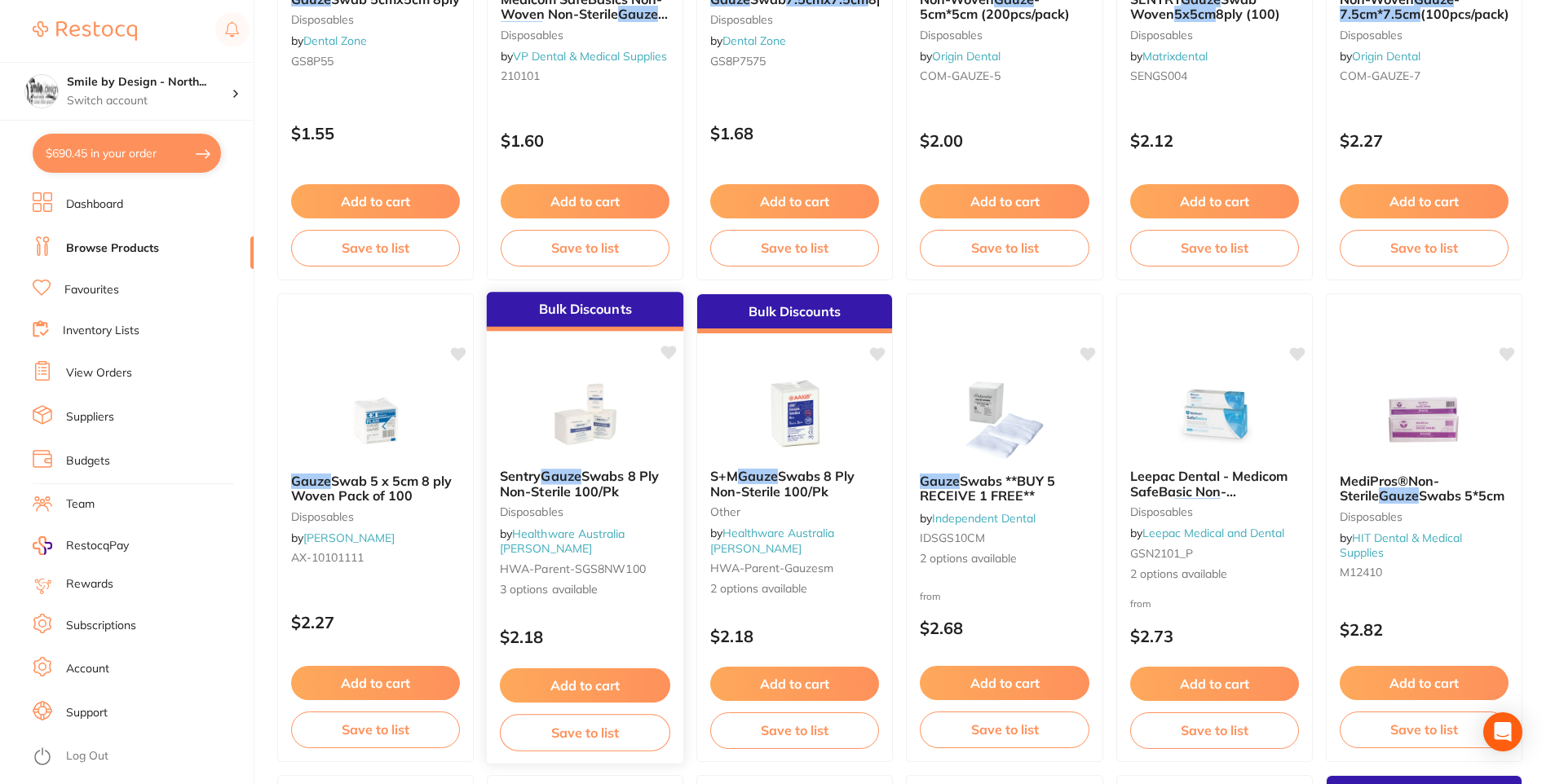
click at [614, 490] on span "Swabs 8 Ply Non-Sterile 100/Pk" at bounding box center [579, 484] width 159 height 32
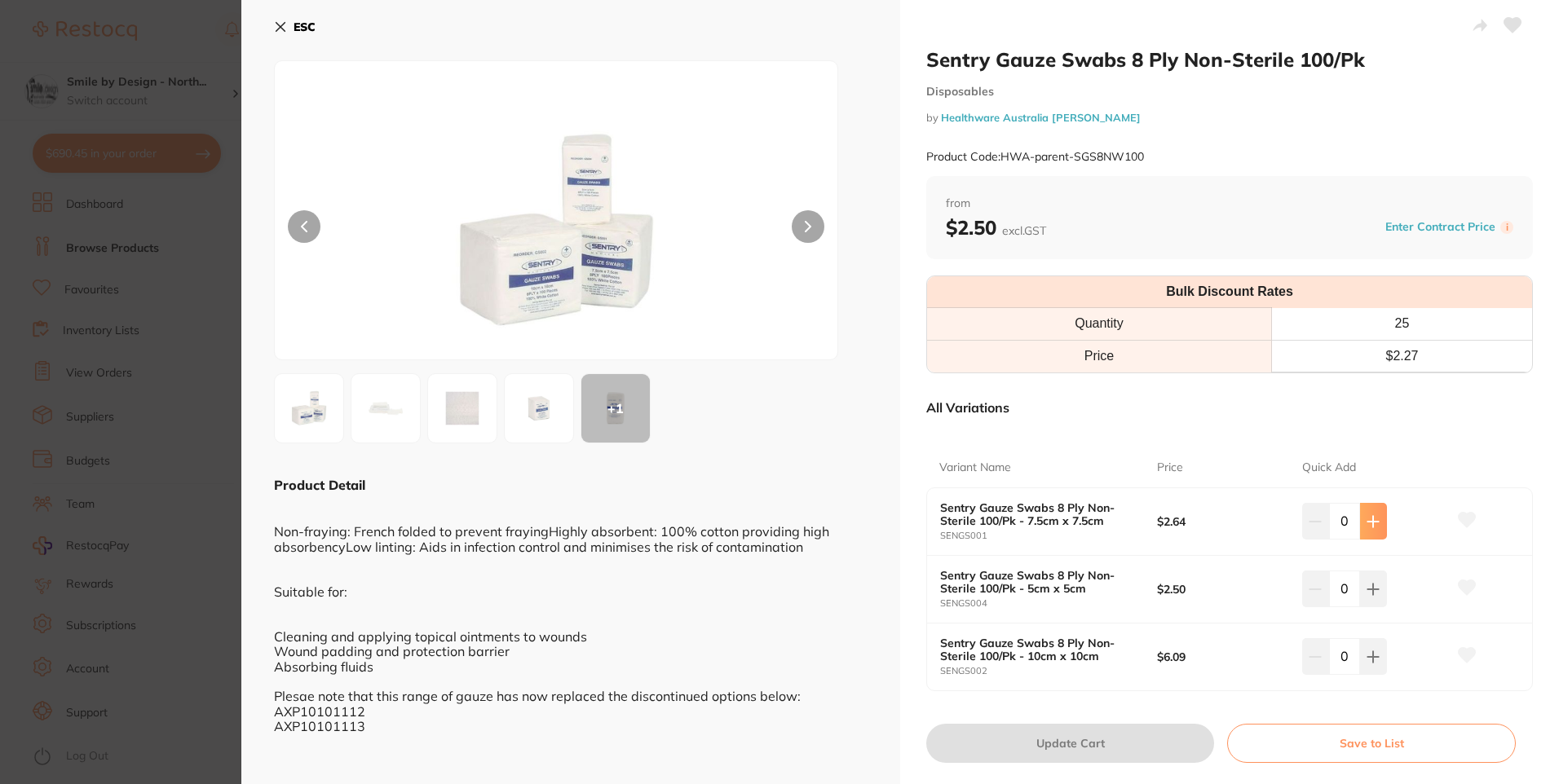
click at [1366, 524] on icon at bounding box center [1373, 521] width 13 height 13
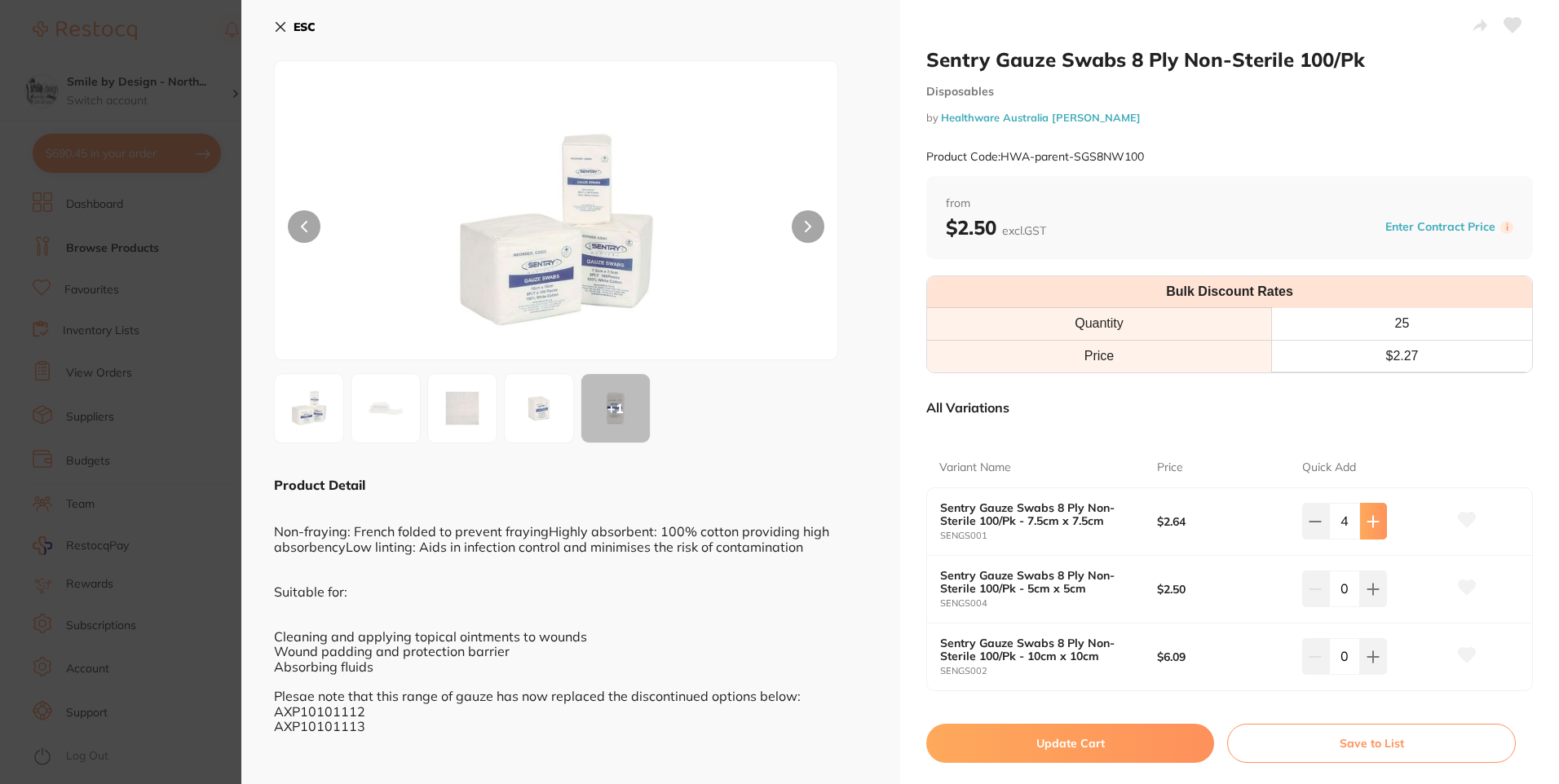
click at [1366, 524] on icon at bounding box center [1373, 521] width 13 height 13
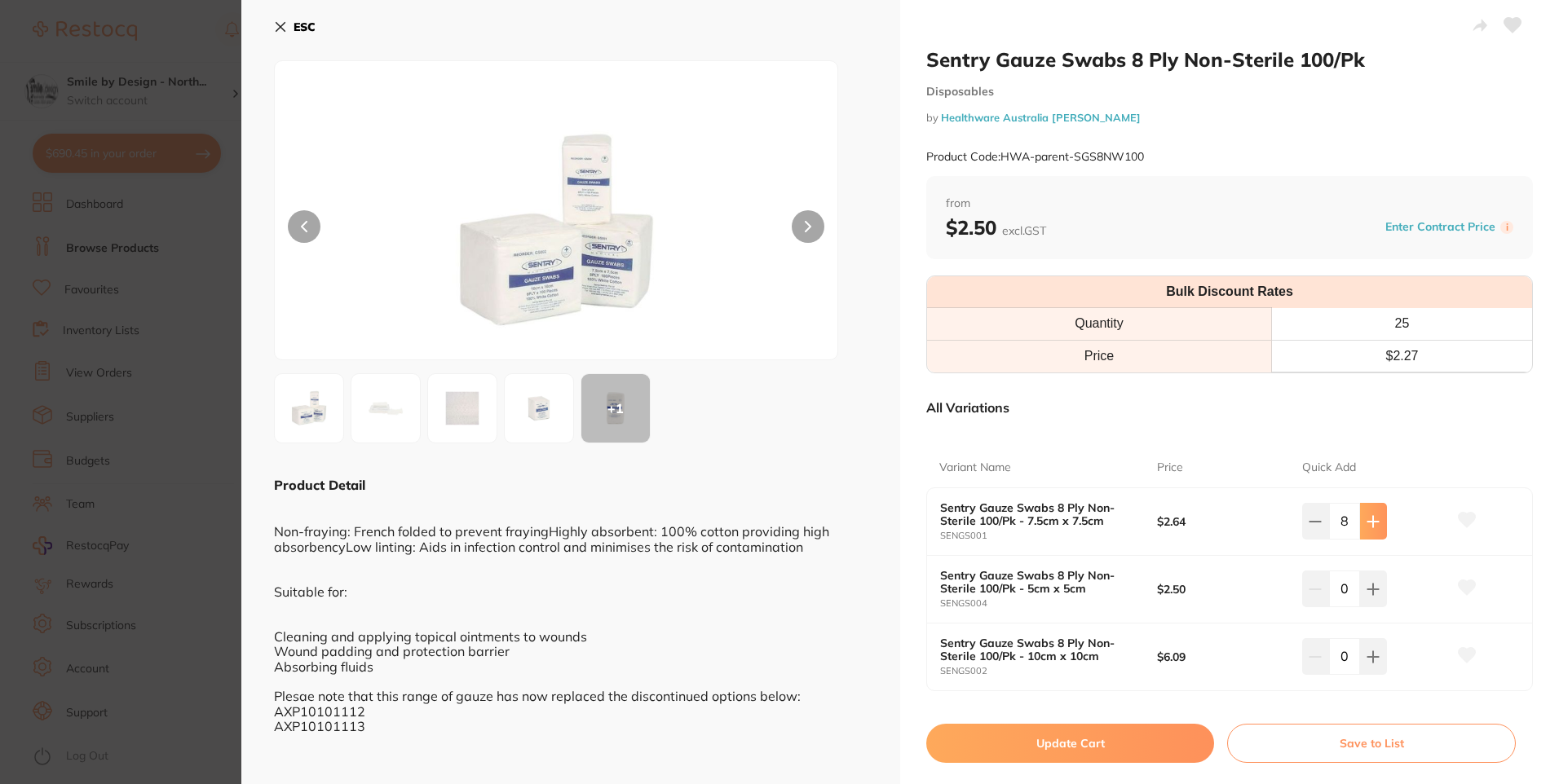
click at [1366, 524] on icon at bounding box center [1373, 521] width 13 height 13
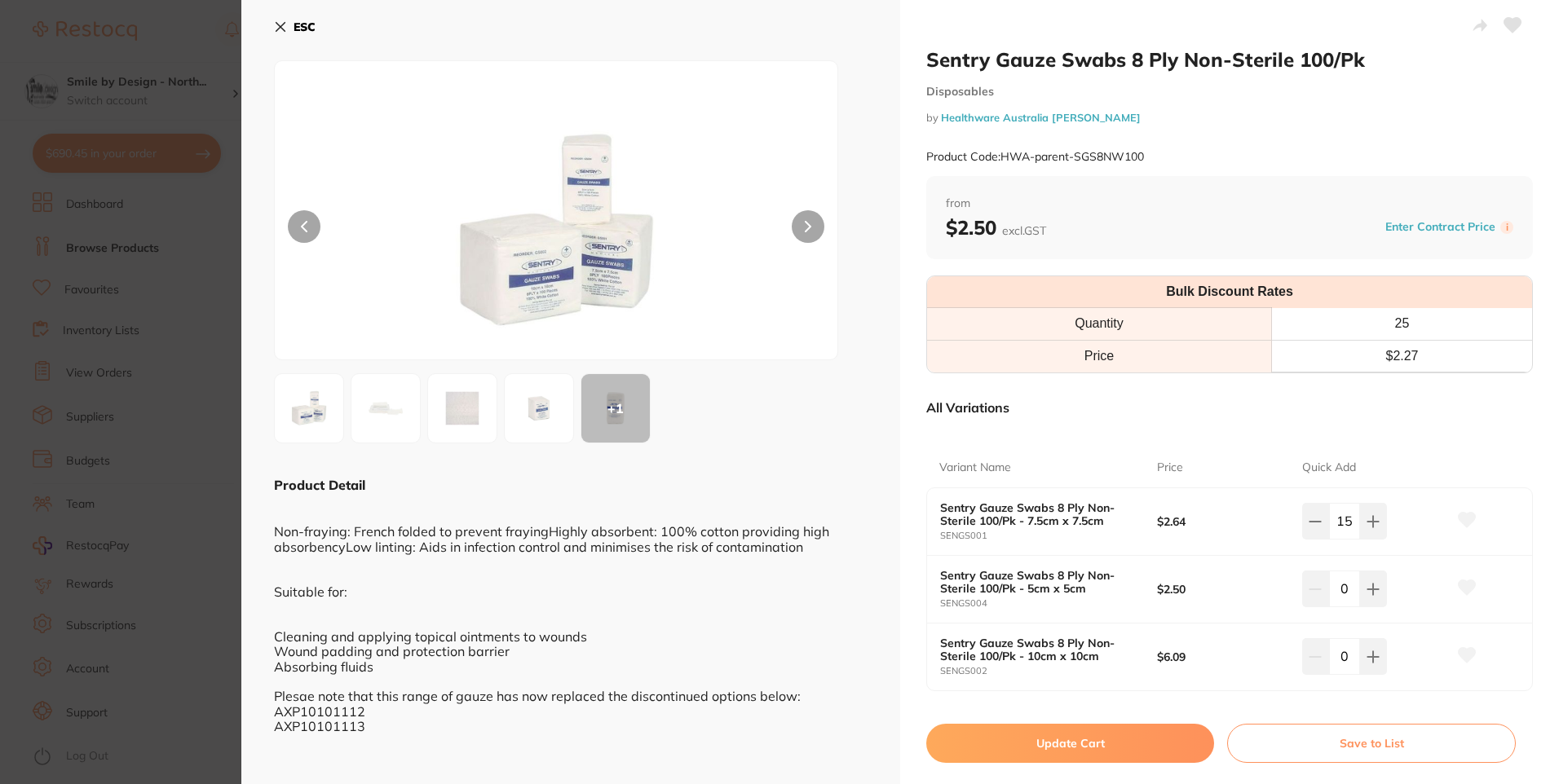
click at [1470, 514] on icon at bounding box center [1467, 519] width 17 height 14
click at [1315, 524] on icon at bounding box center [1315, 521] width 13 height 13
click at [1369, 524] on icon at bounding box center [1373, 521] width 13 height 13
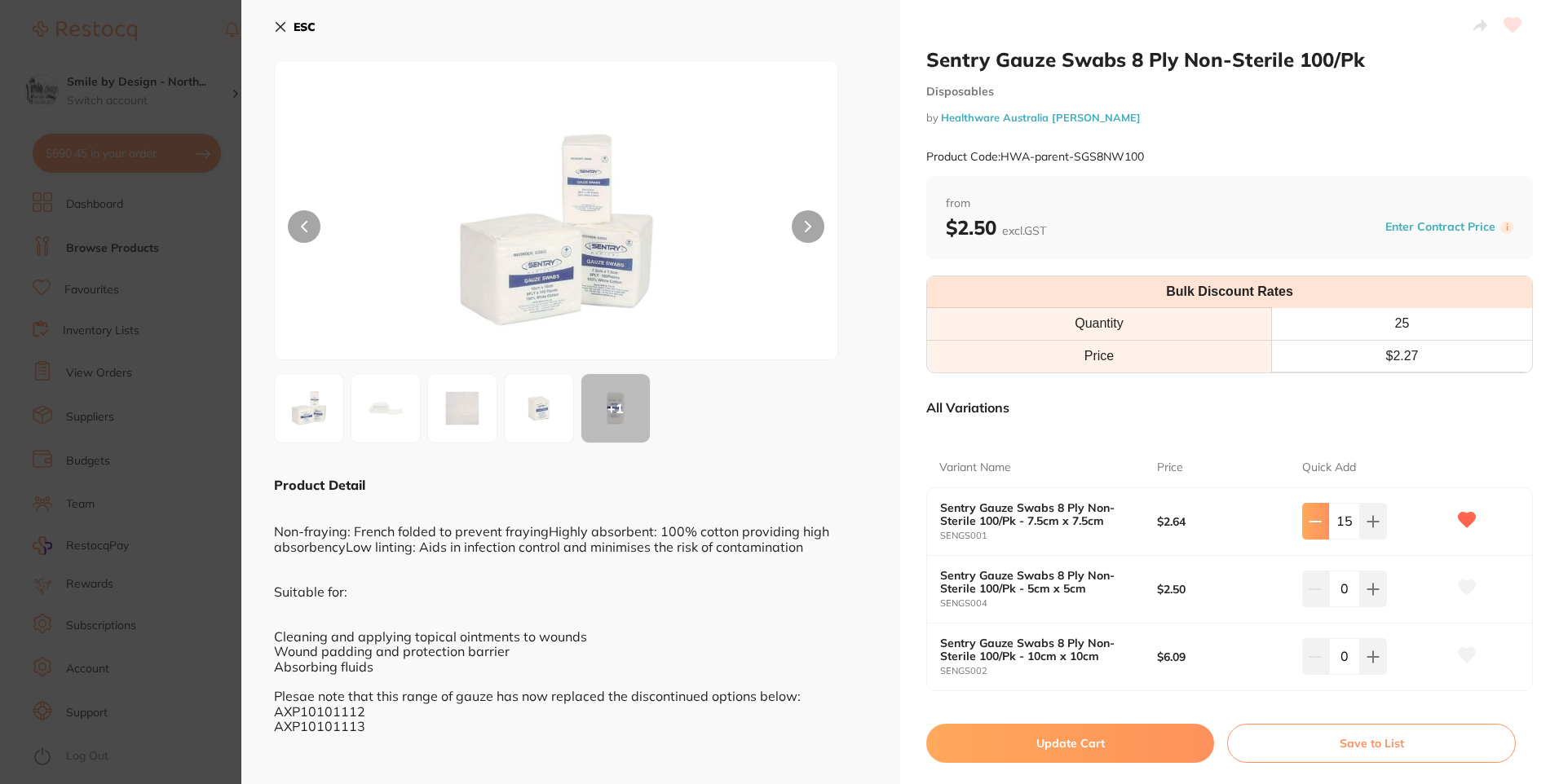
click at [1314, 527] on icon at bounding box center [1315, 521] width 13 height 13
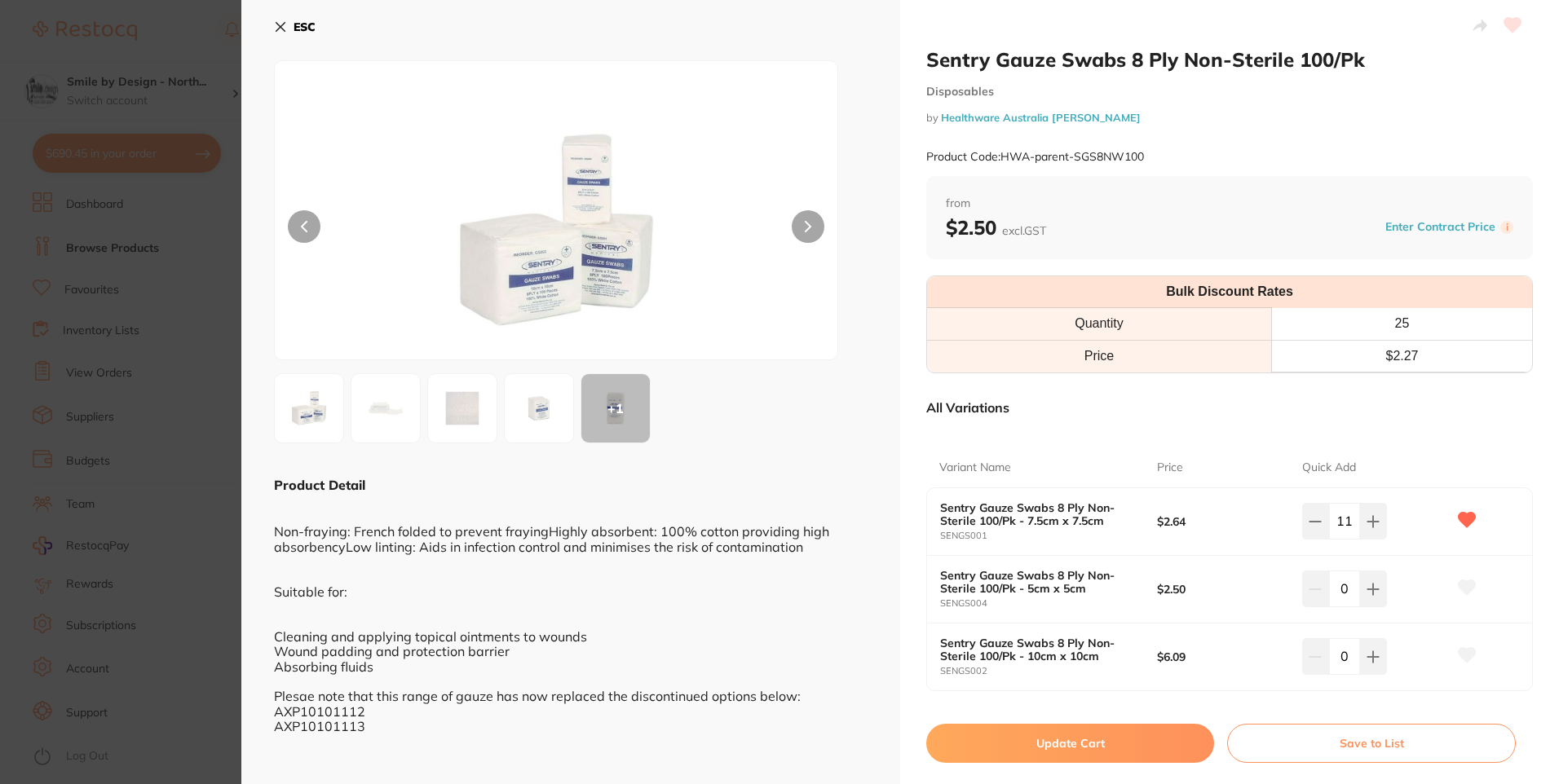
type input "10"
click at [1114, 743] on button "Update Cart" at bounding box center [1070, 743] width 288 height 39
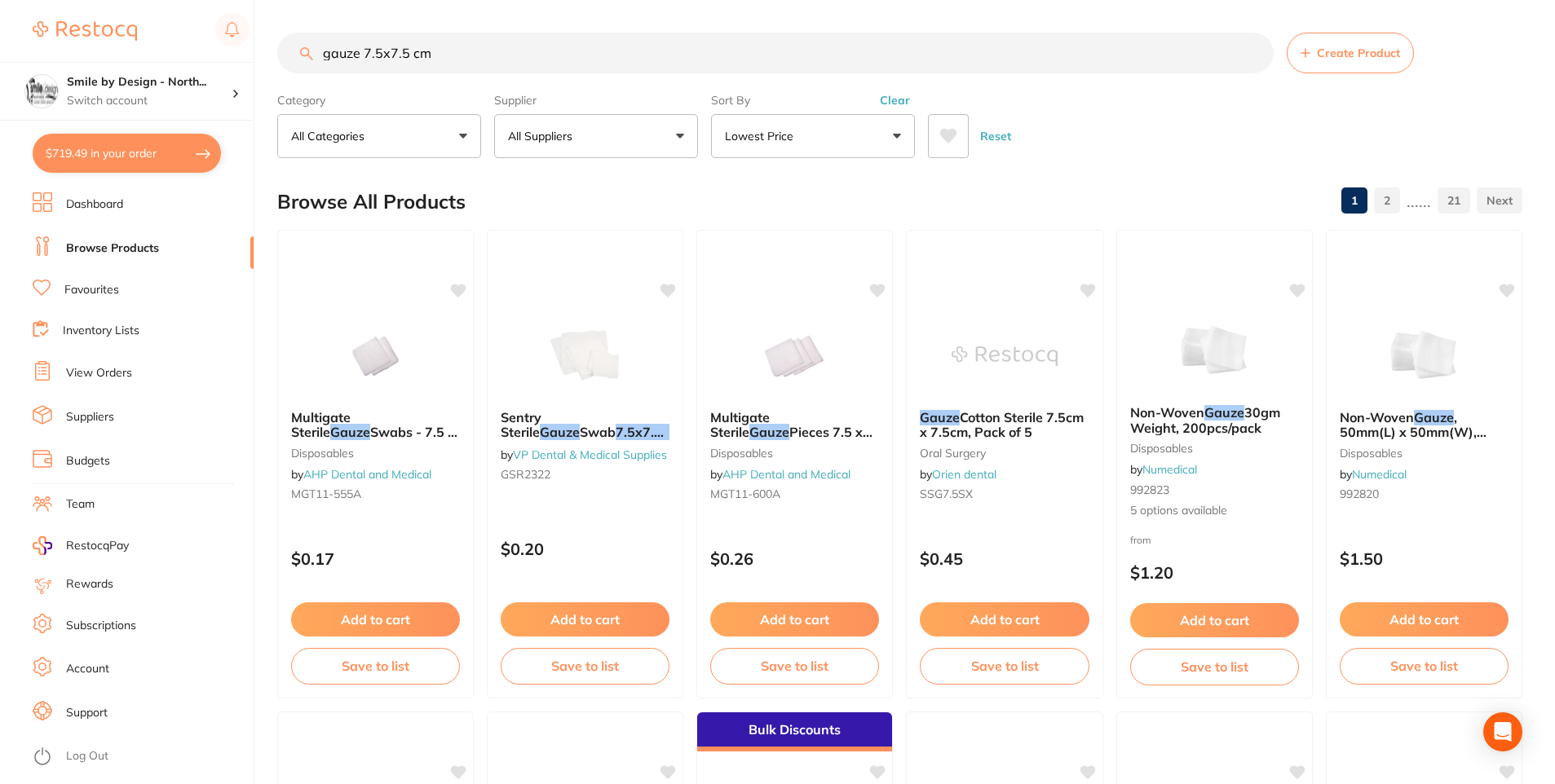
click at [523, 61] on input "gauze 7.5x7.5 cm" at bounding box center [775, 53] width 996 height 41
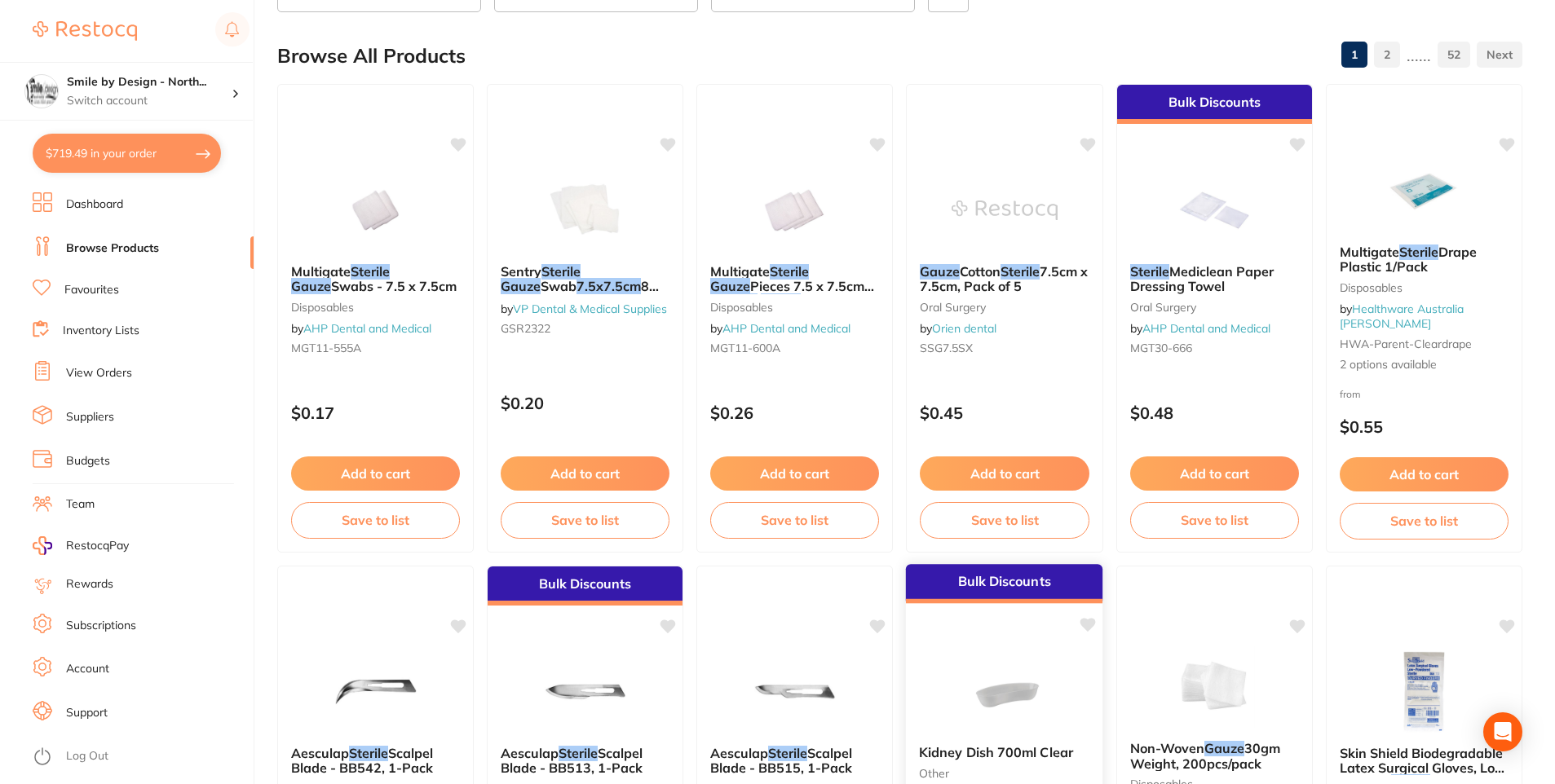
scroll to position [326, 0]
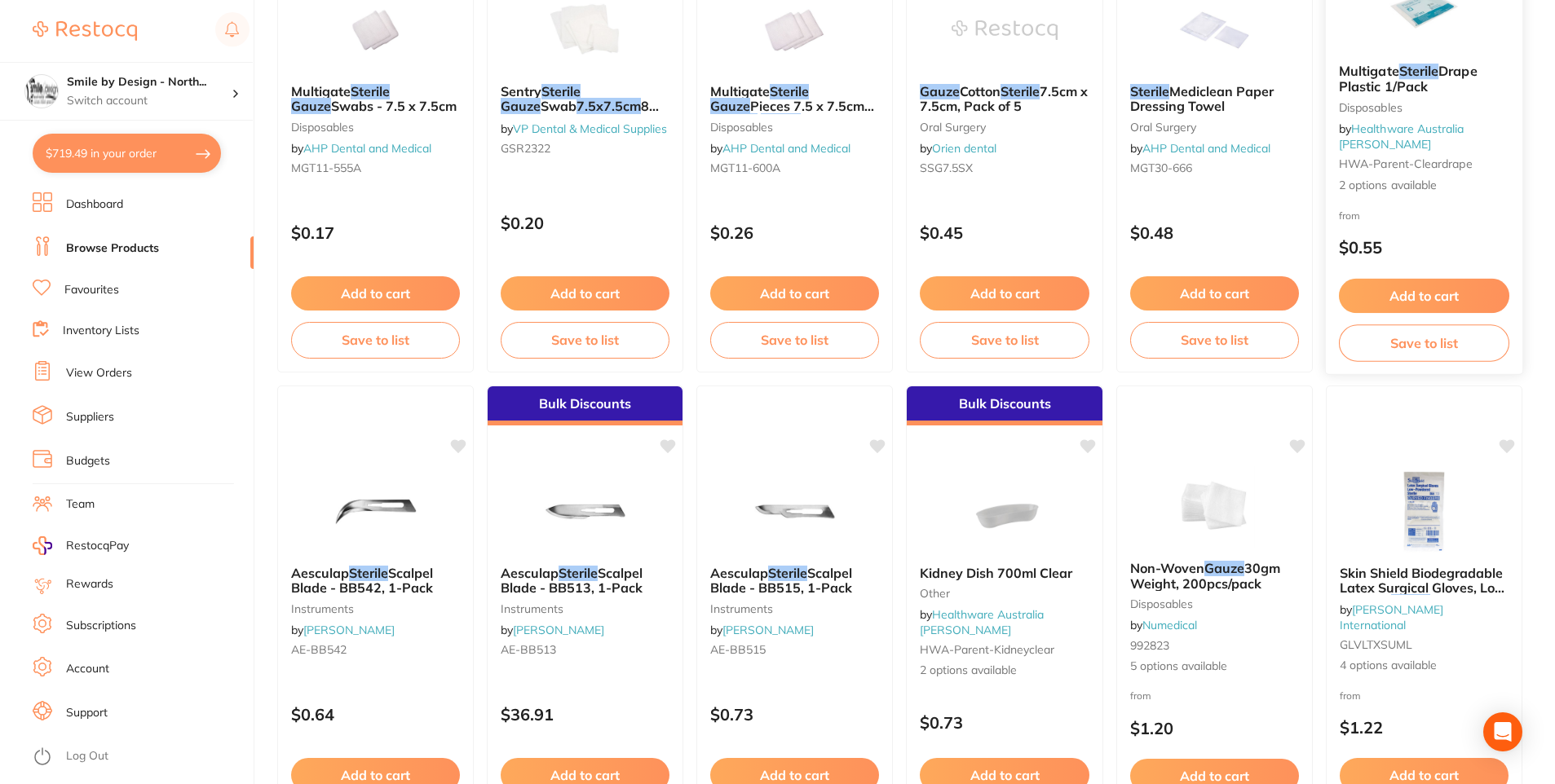
type input "gauze 7.5x7.5 cm sterile"
click at [1450, 79] on span "Drape Plastic 1/Pack" at bounding box center [1408, 78] width 139 height 32
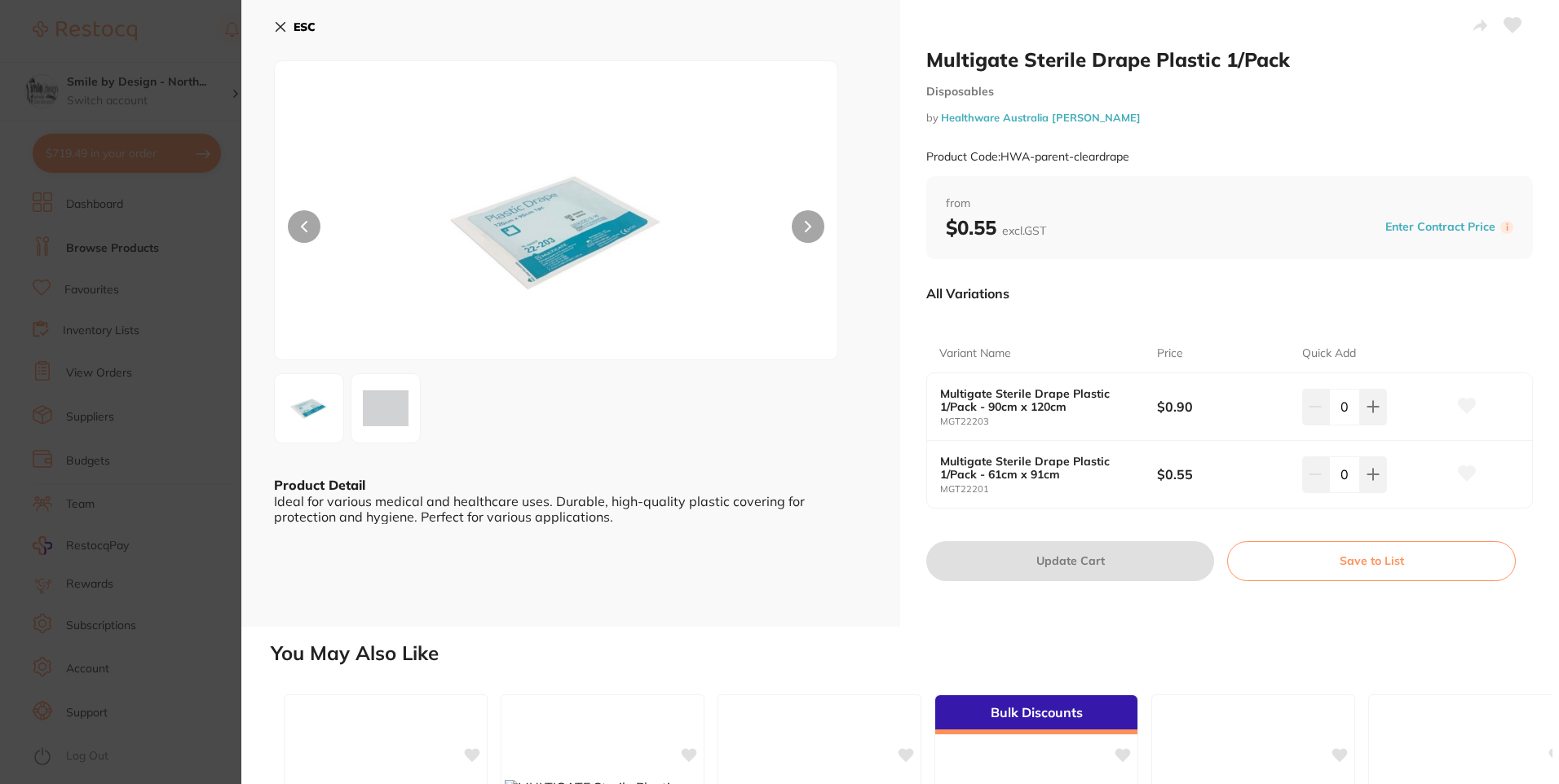
click at [805, 225] on icon at bounding box center [808, 226] width 6 height 12
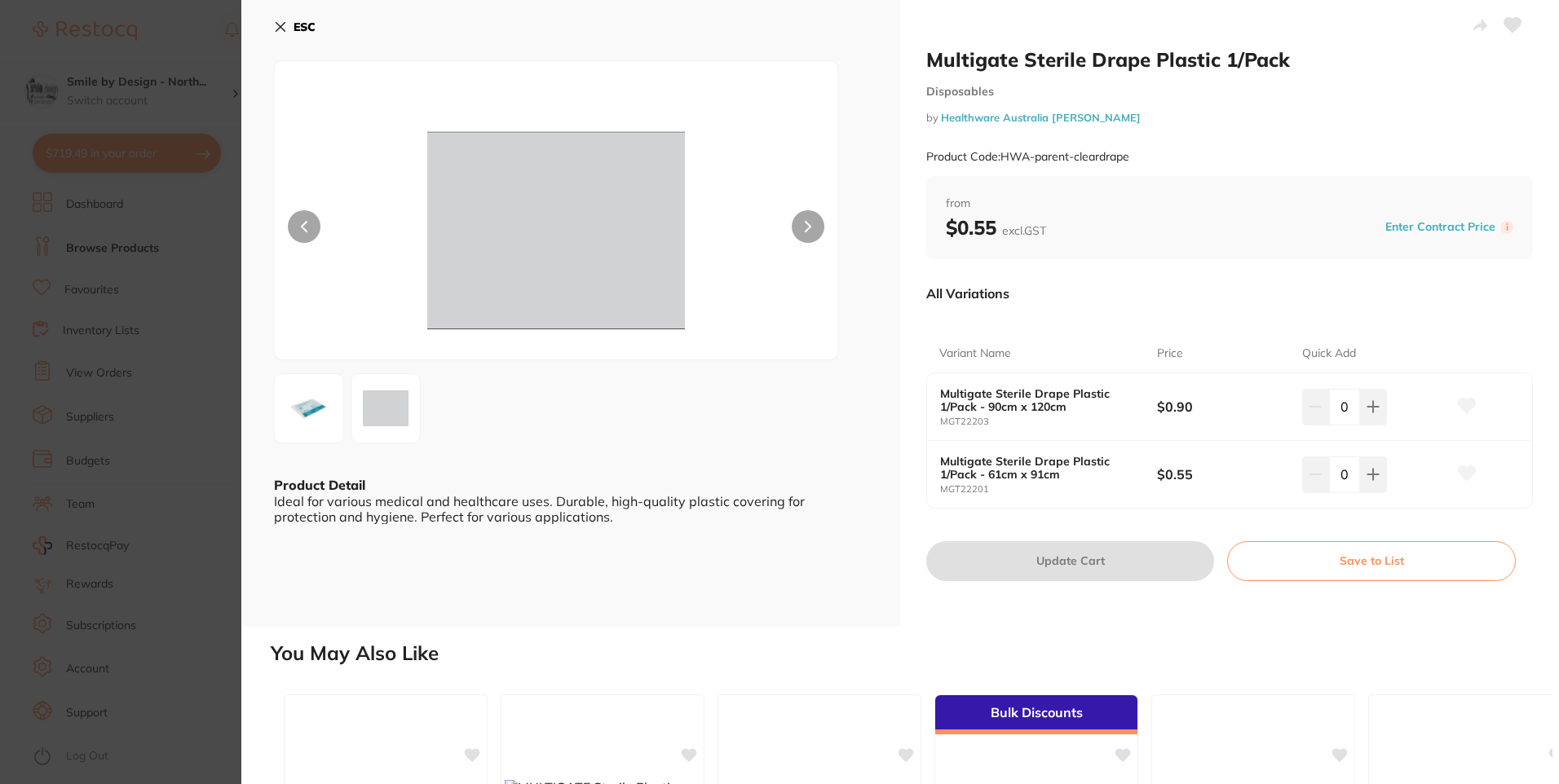
click at [318, 24] on div "ESC" at bounding box center [570, 37] width 594 height 47
click at [303, 27] on b "ESC" at bounding box center [304, 27] width 22 height 14
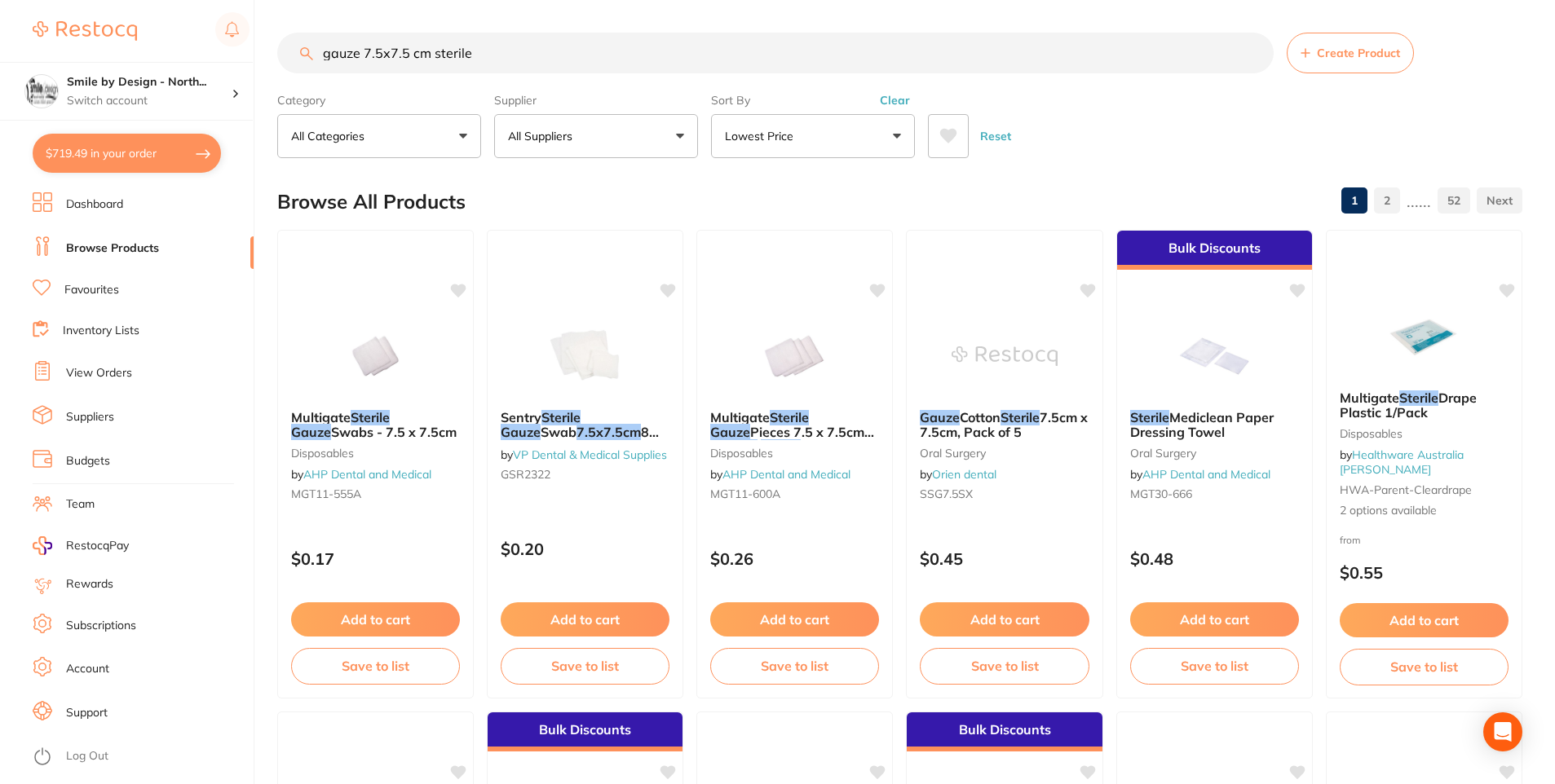
click at [815, 117] on button "Lowest Price" at bounding box center [813, 135] width 204 height 44
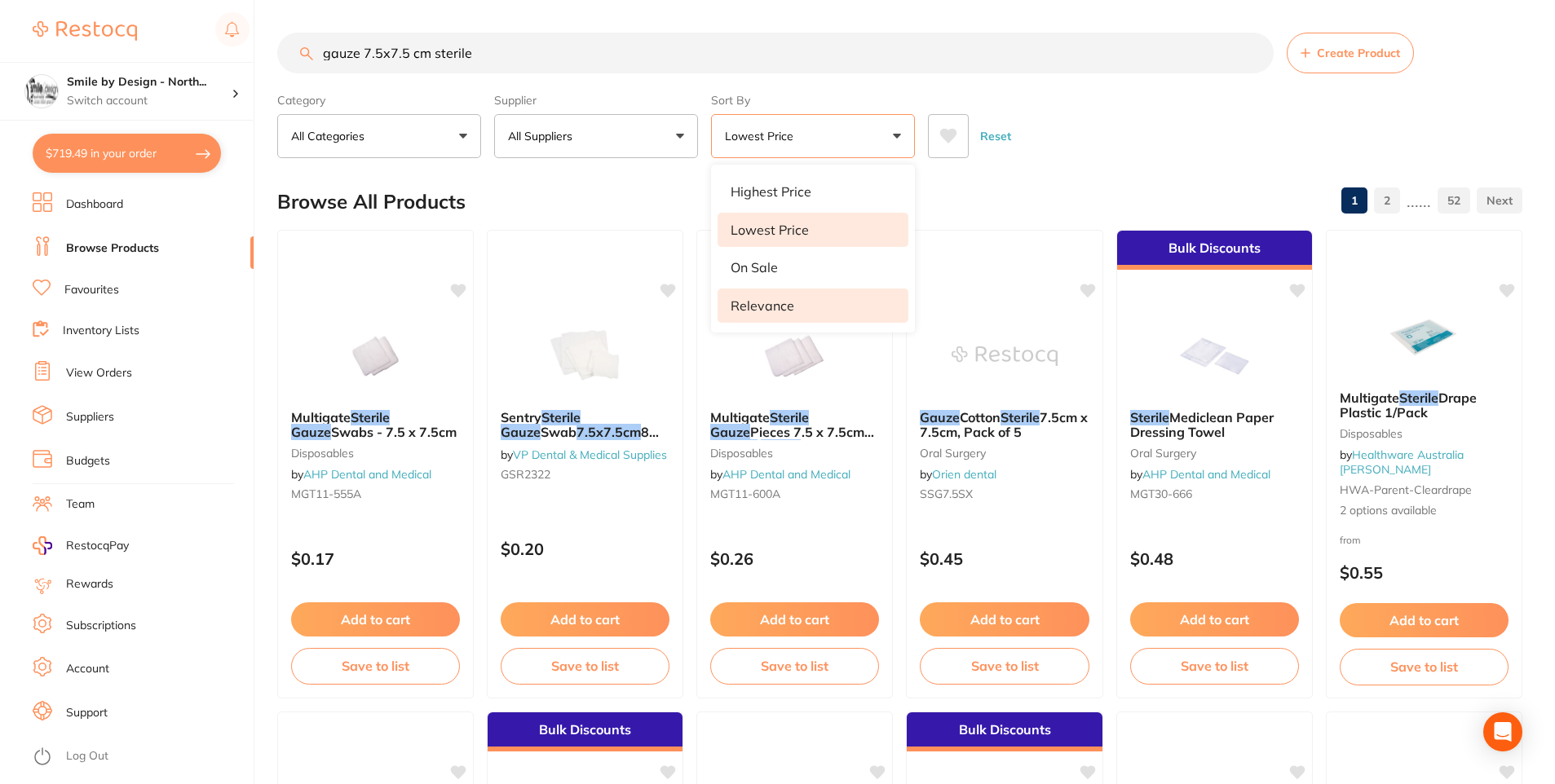
click at [792, 307] on li "Relevance" at bounding box center [813, 306] width 191 height 34
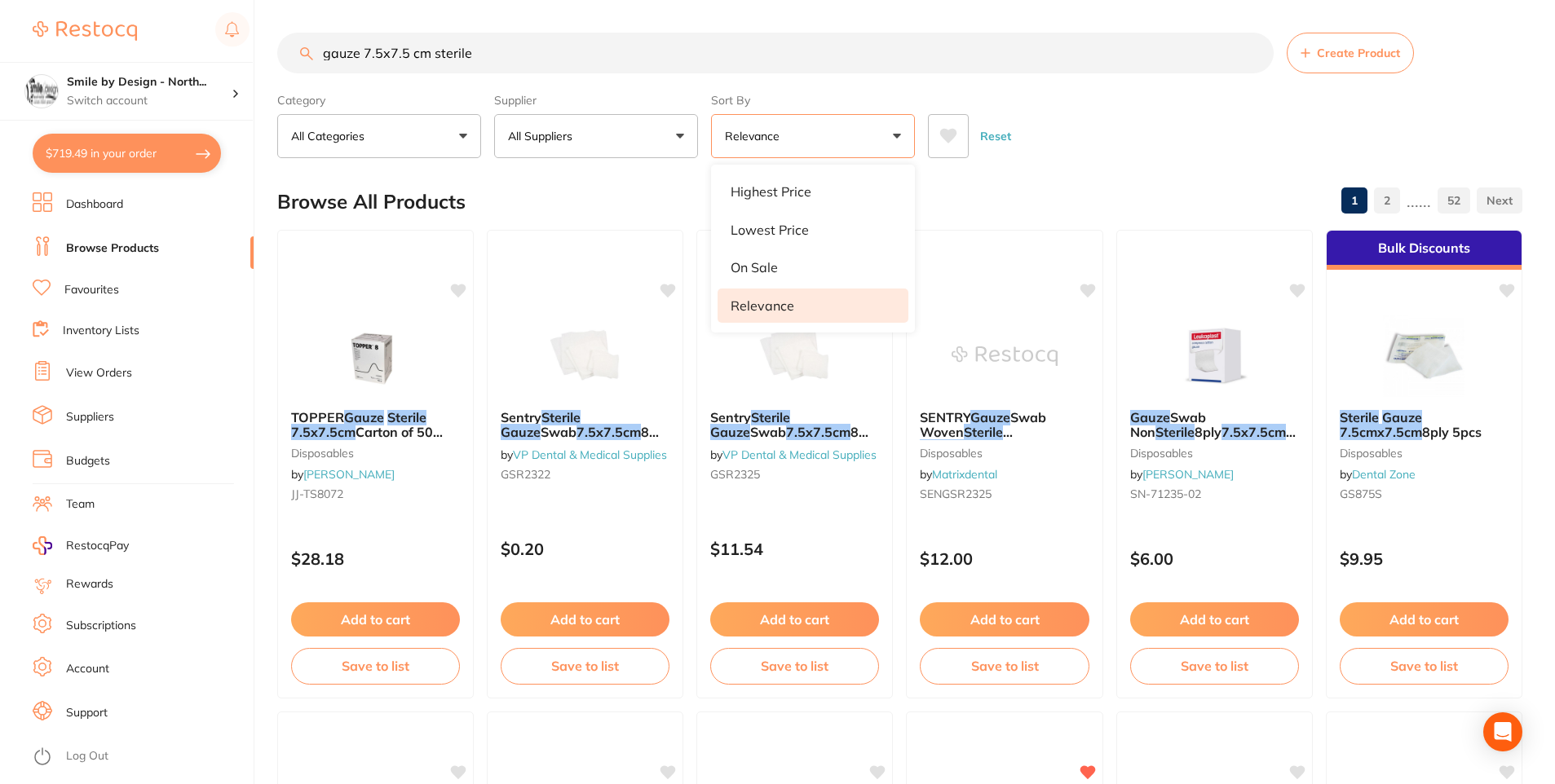
click at [1123, 129] on div "Reset" at bounding box center [1218, 129] width 581 height 57
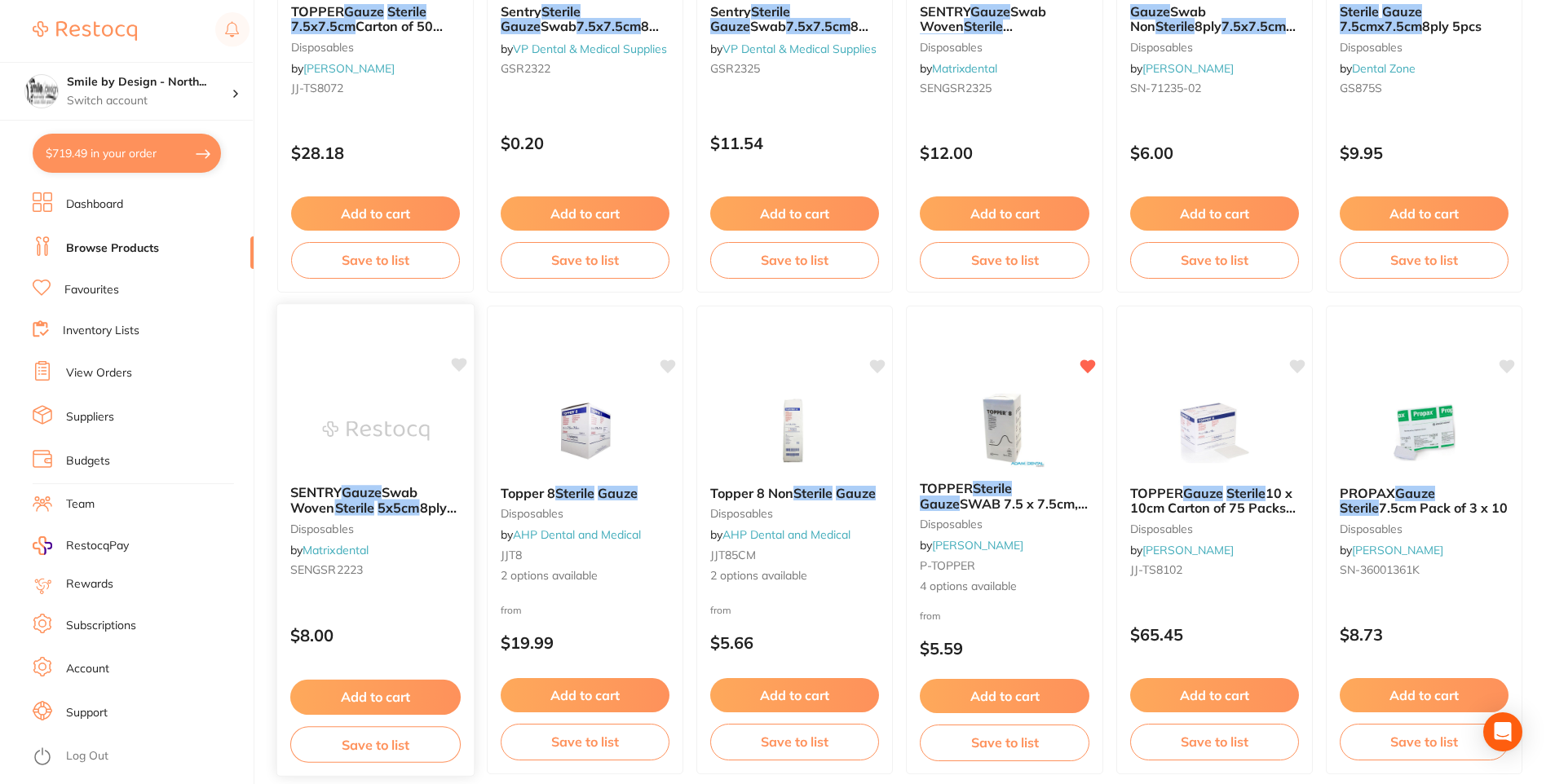
scroll to position [407, 0]
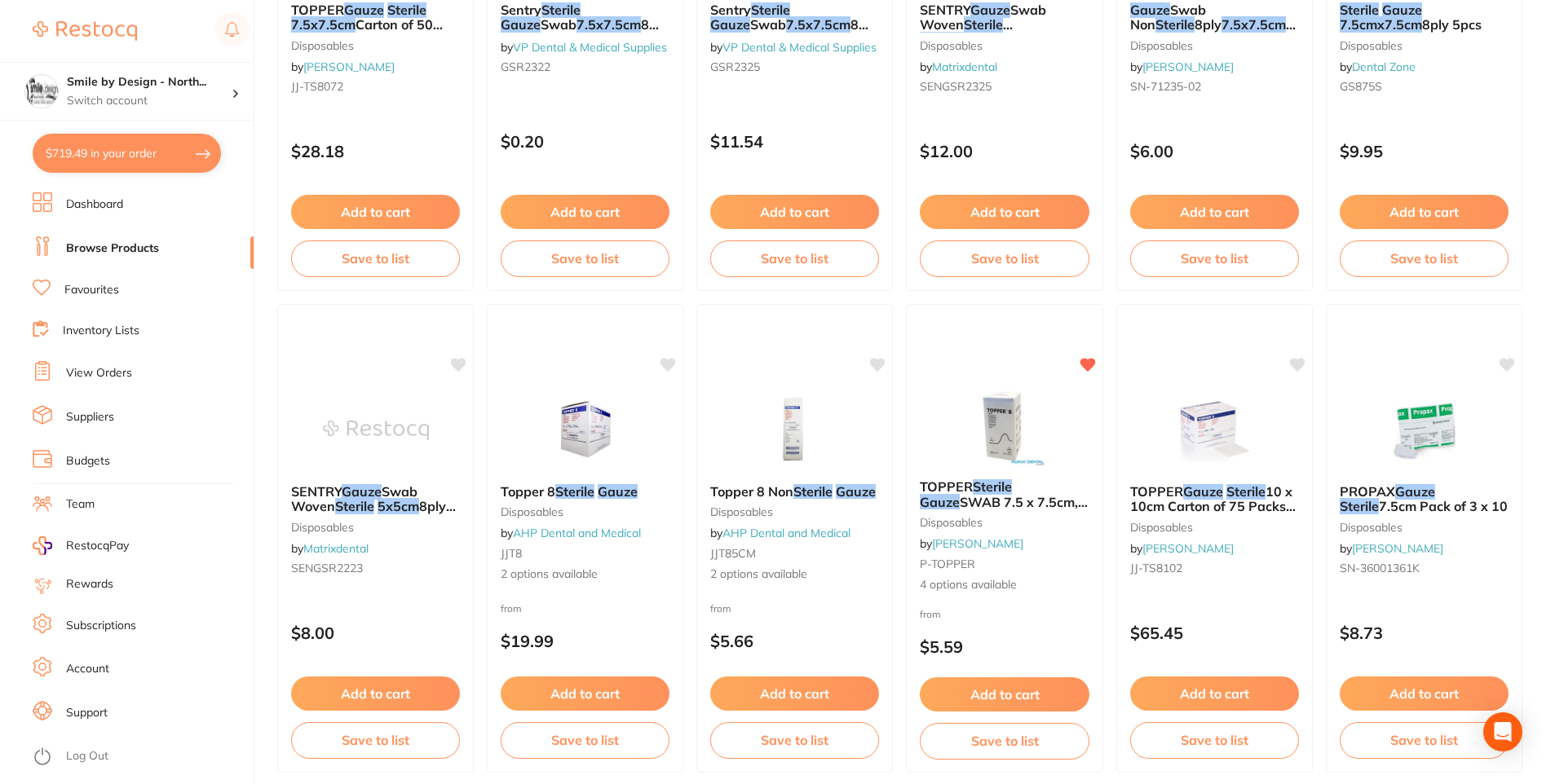
click at [620, 489] on em "Gauze" at bounding box center [618, 491] width 40 height 16
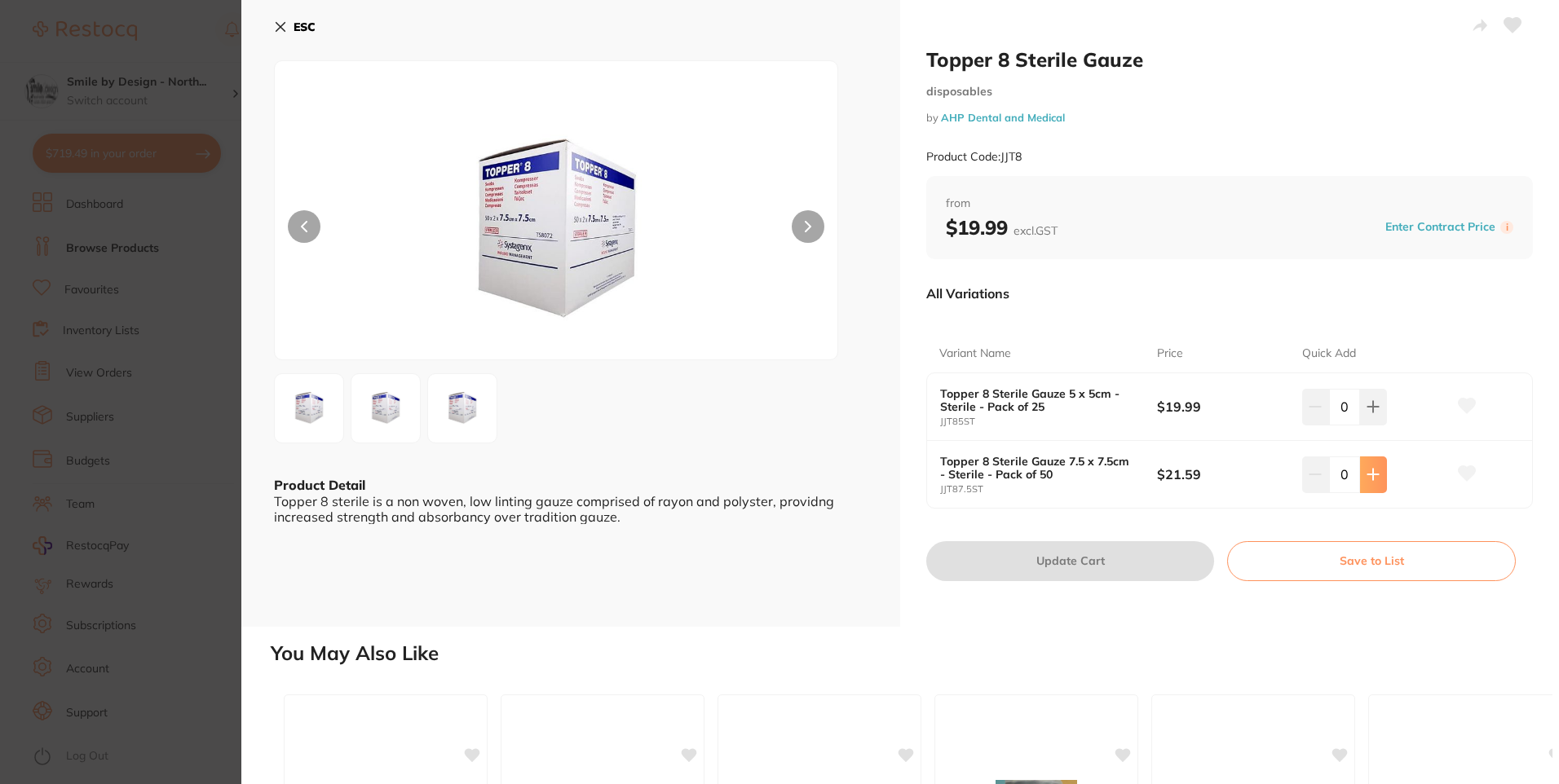
click at [1374, 475] on icon at bounding box center [1373, 474] width 13 height 13
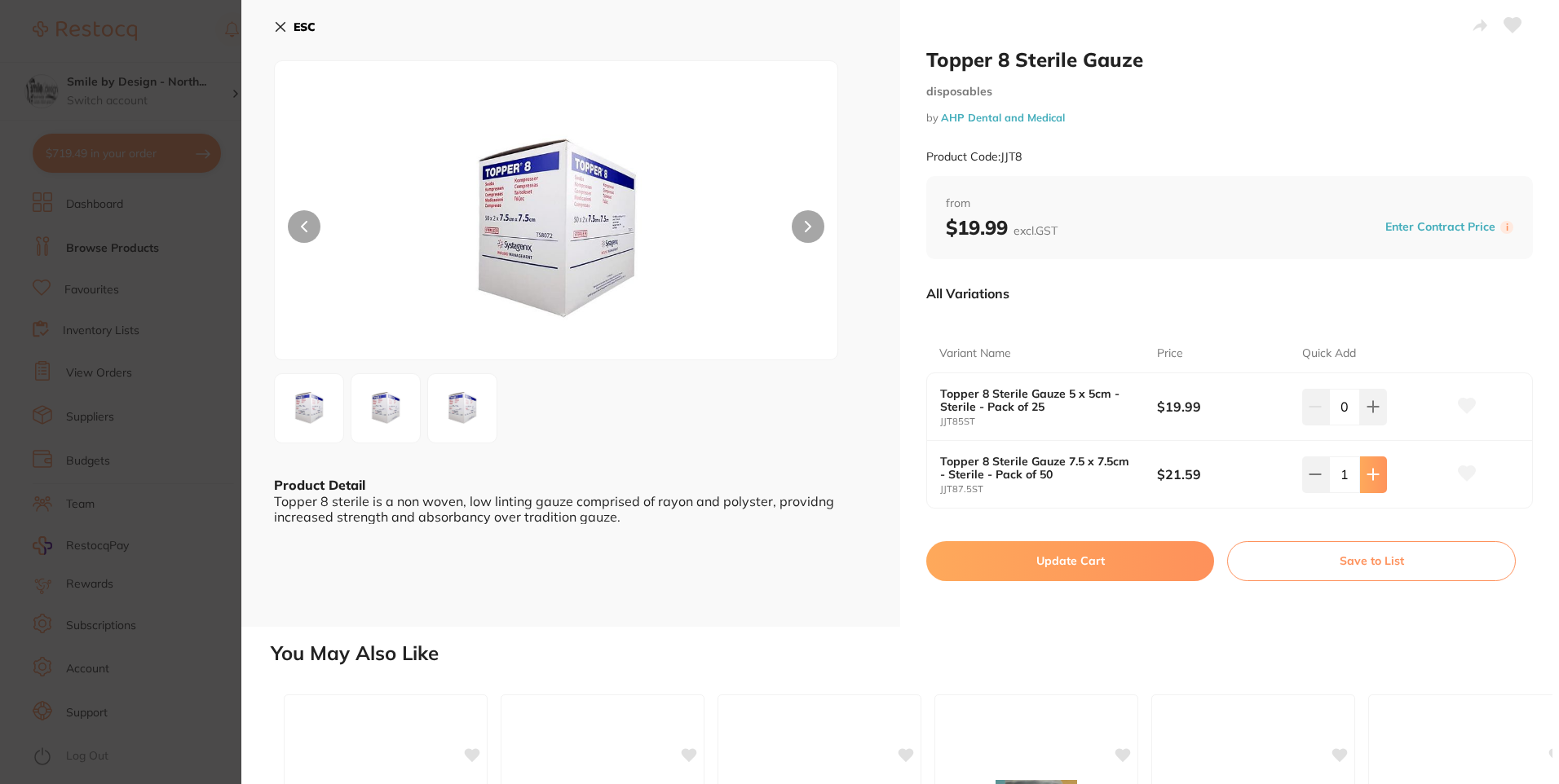
click at [1374, 475] on icon at bounding box center [1374, 475] width 11 height 11
click at [1369, 483] on button at bounding box center [1374, 474] width 27 height 36
type input "3"
click at [1466, 473] on icon at bounding box center [1467, 473] width 17 height 14
click at [1104, 557] on button "Update Cart" at bounding box center [1070, 560] width 288 height 39
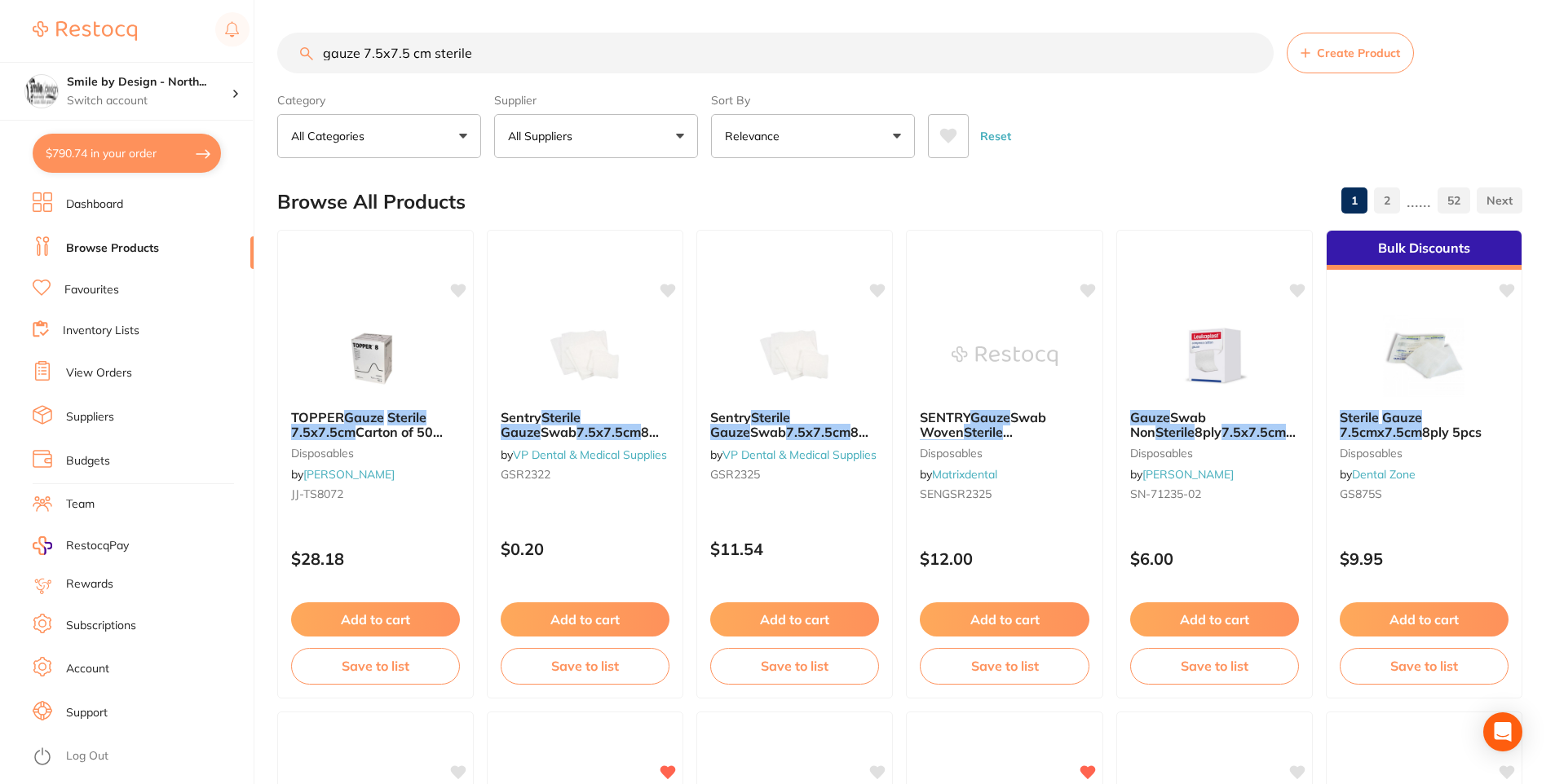
drag, startPoint x: 497, startPoint y: 51, endPoint x: 165, endPoint y: 28, distance: 332.8
click at [165, 28] on div "$790.74 Smile by Design - North... Switch account Smile by Design - [GEOGRAPHIC…" at bounding box center [777, 392] width 1555 height 784
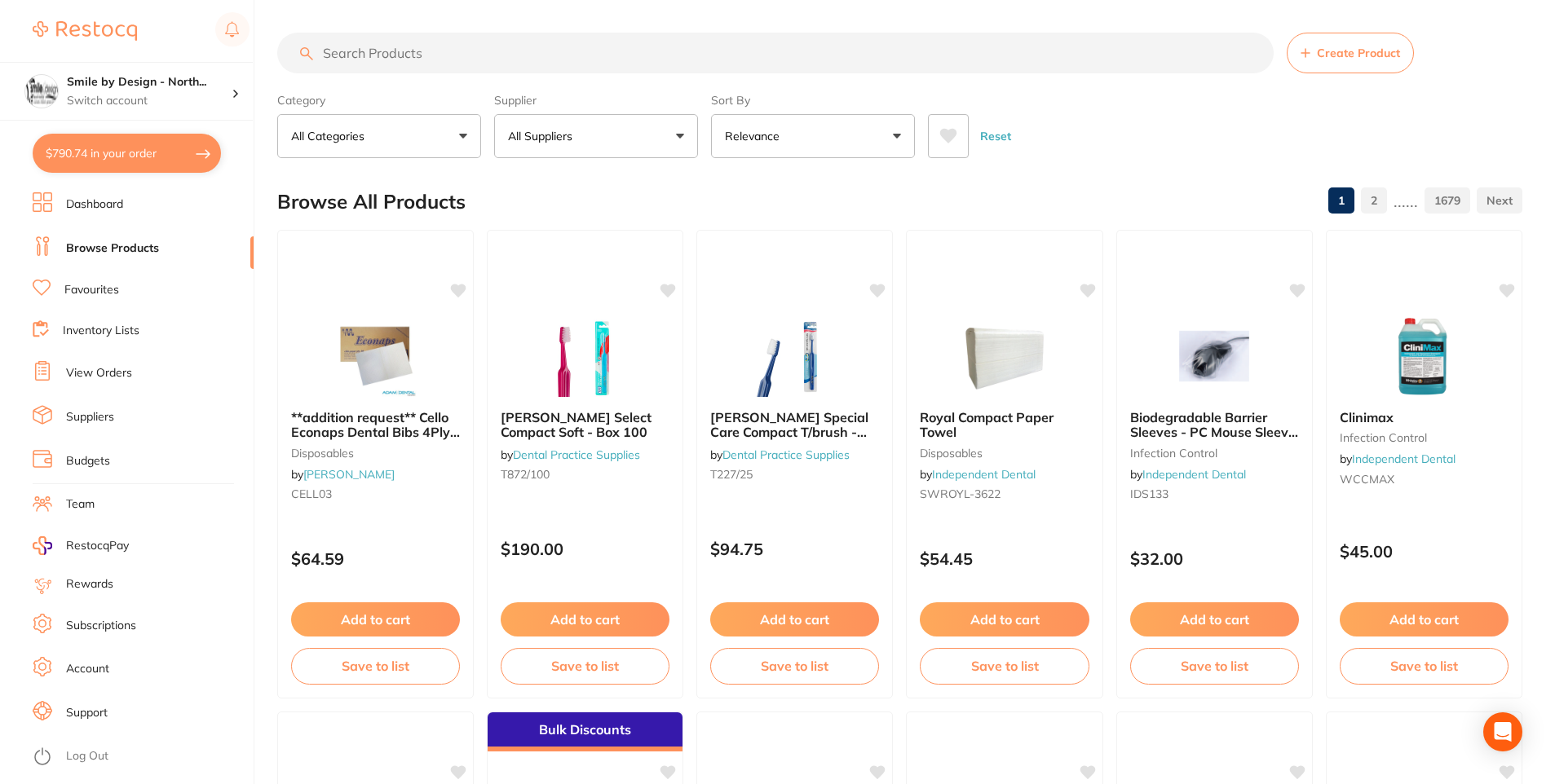
click at [468, 39] on input "search" at bounding box center [775, 53] width 996 height 41
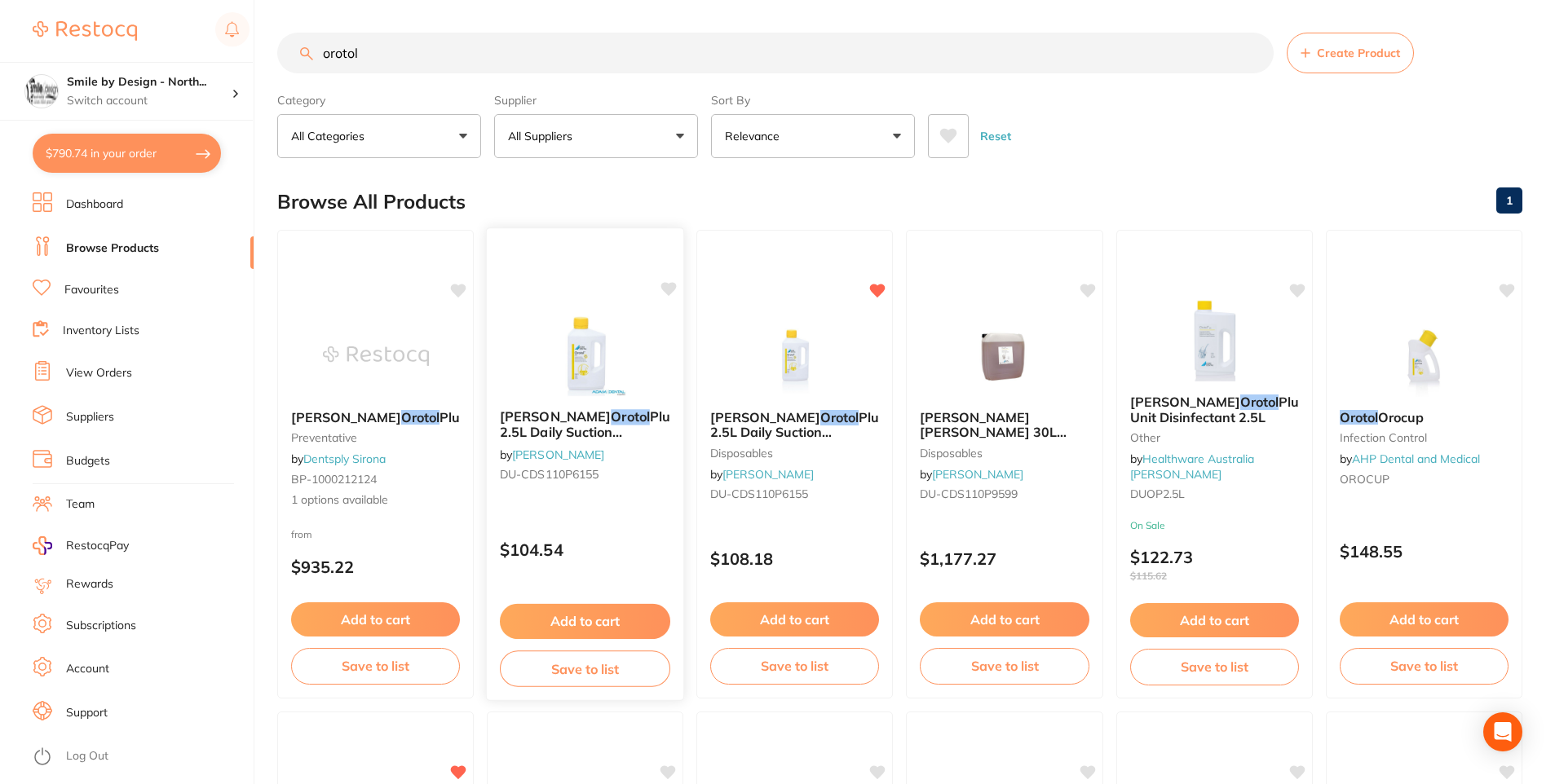
type input "orotol"
click at [610, 621] on button "Add to cart" at bounding box center [585, 621] width 170 height 35
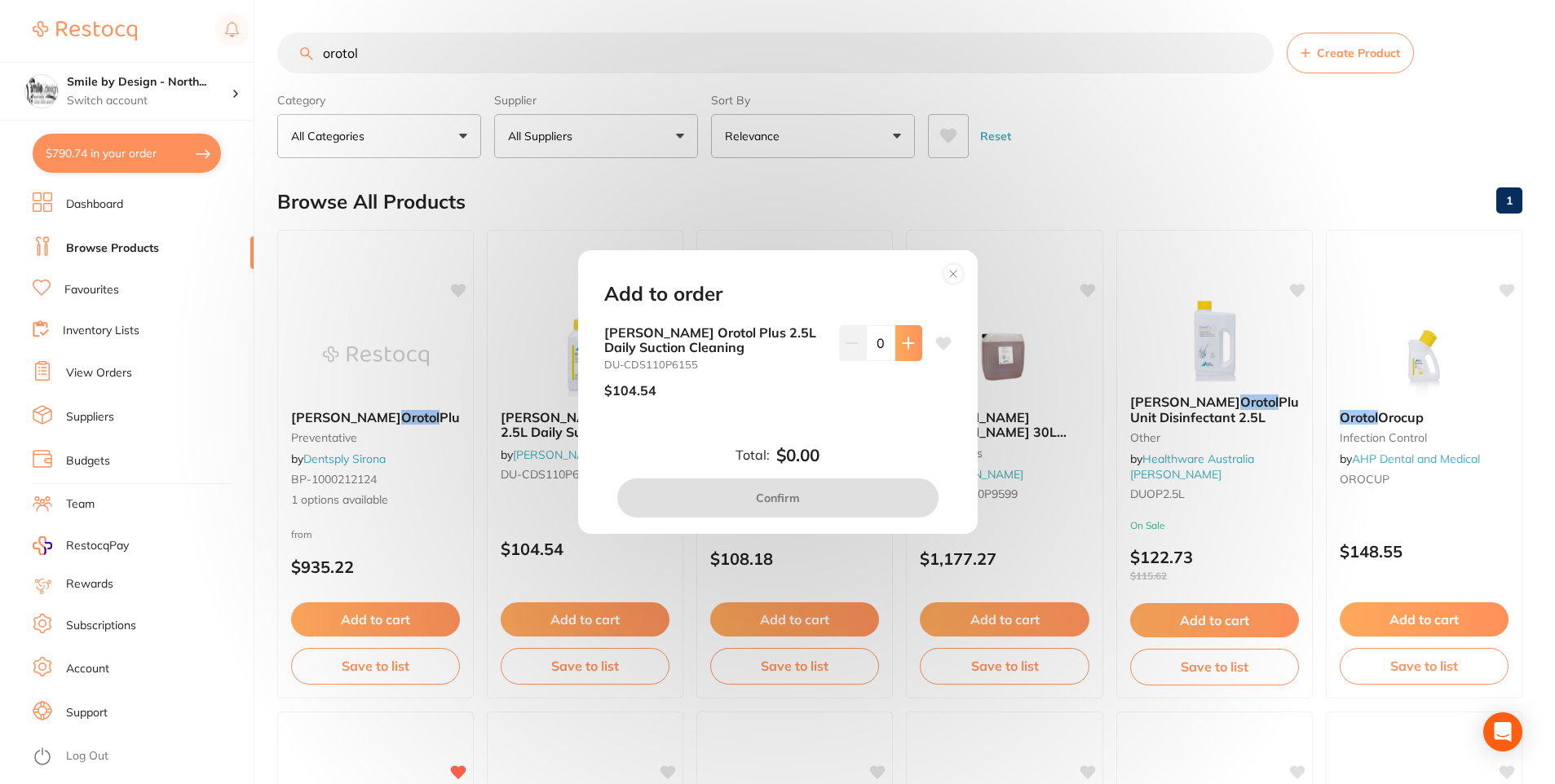
click at [902, 337] on icon at bounding box center [908, 343] width 13 height 13
type input "1"
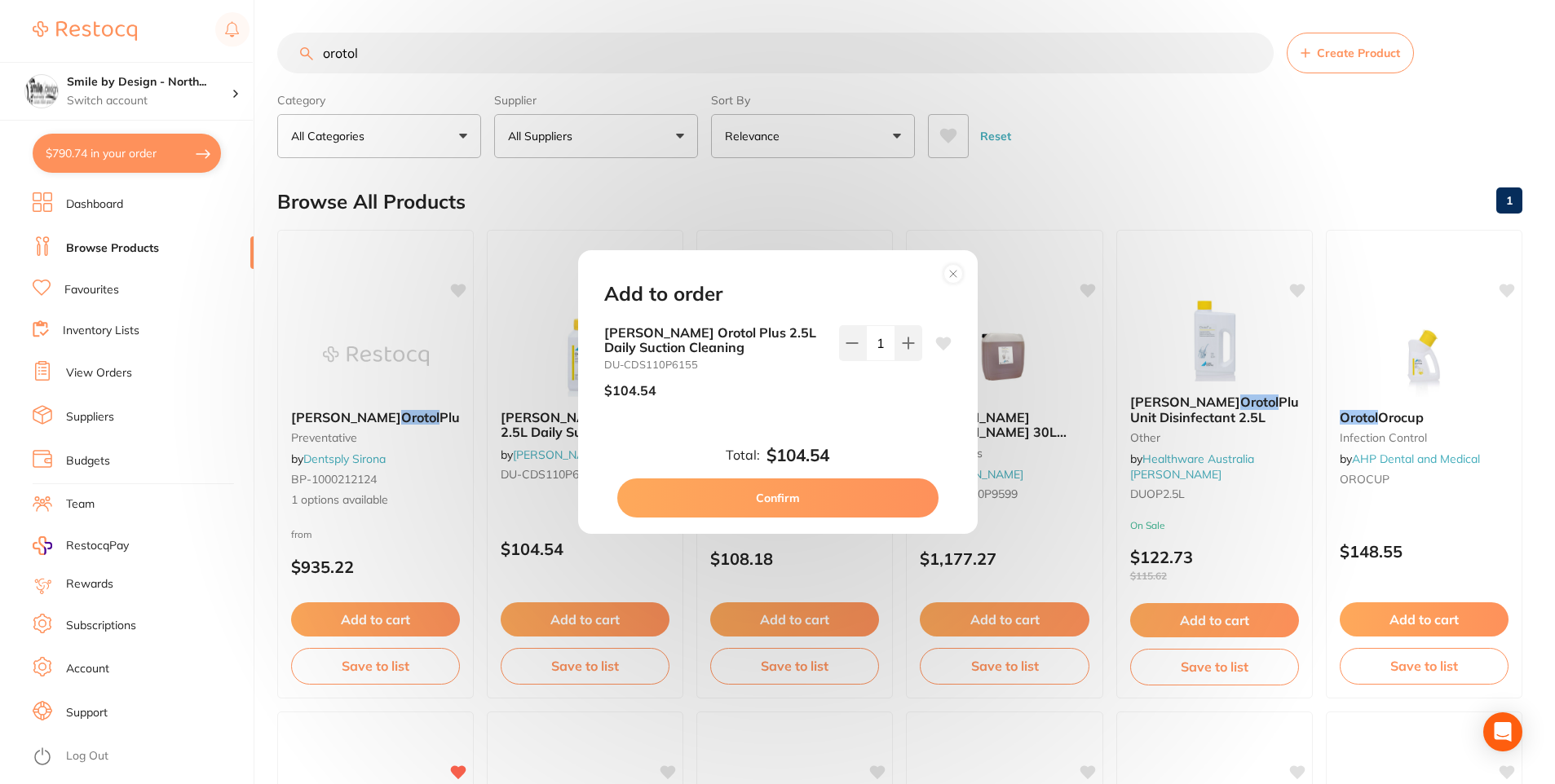
click at [863, 498] on button "Confirm" at bounding box center [778, 498] width 321 height 39
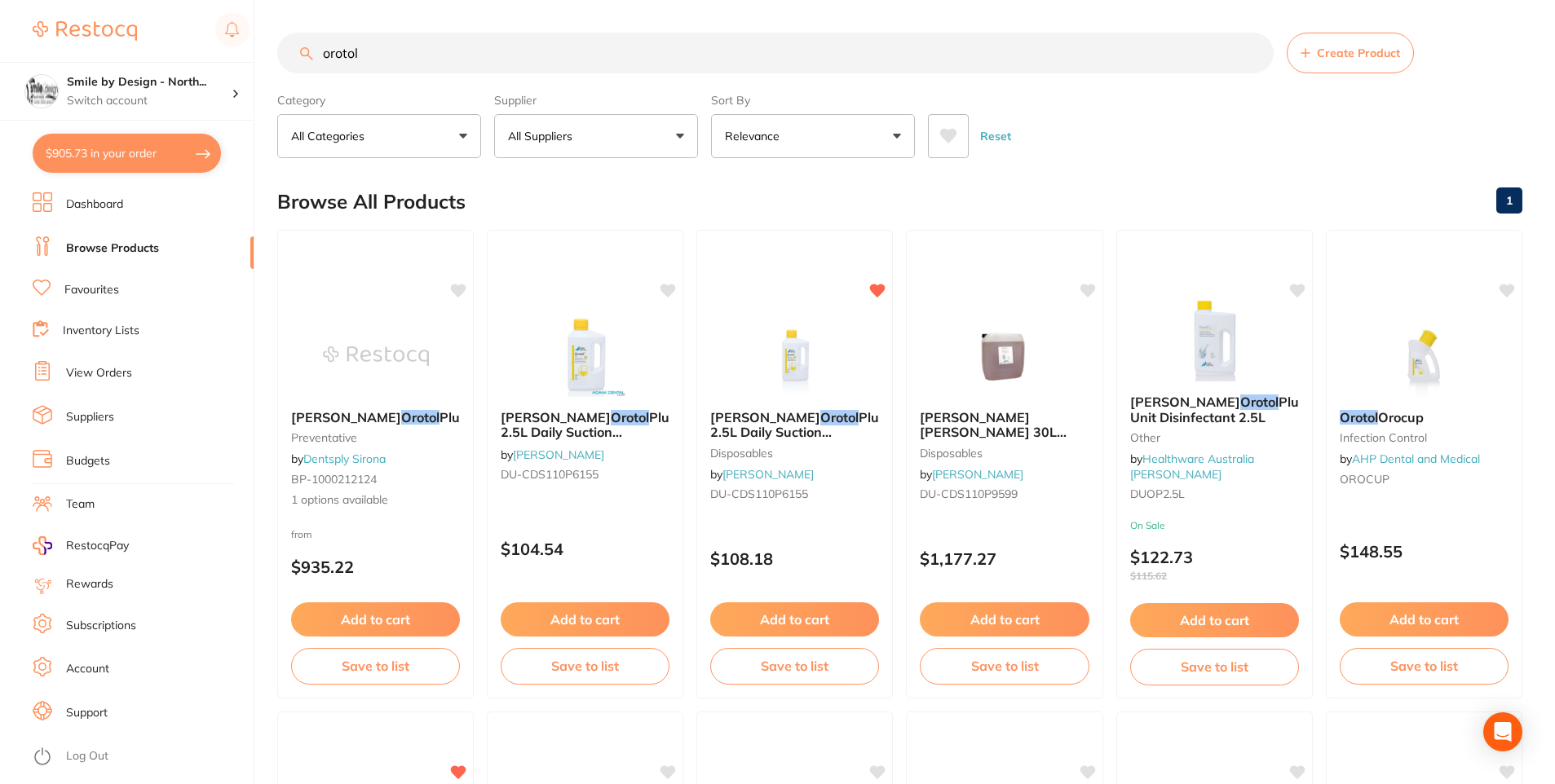
drag, startPoint x: 385, startPoint y: 48, endPoint x: 66, endPoint y: 49, distance: 319.0
click at [167, 62] on div "$905.73 Smile by Design - North... Switch account Smile by Design - [GEOGRAPHIC…" at bounding box center [777, 392] width 1555 height 784
